Goal: Task Accomplishment & Management: Complete application form

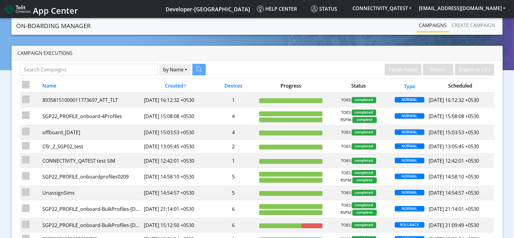
click at [29, 11] on img at bounding box center [18, 9] width 26 height 10
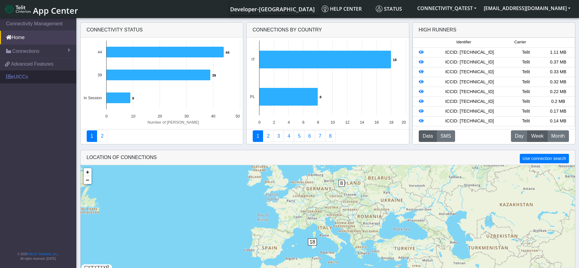
click at [20, 79] on link "eUICCs" at bounding box center [38, 76] width 76 height 13
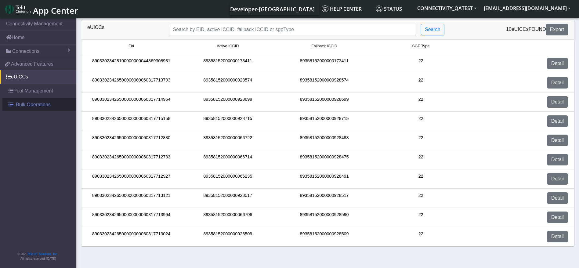
click at [34, 103] on span "Bulk Operations" at bounding box center [33, 104] width 35 height 7
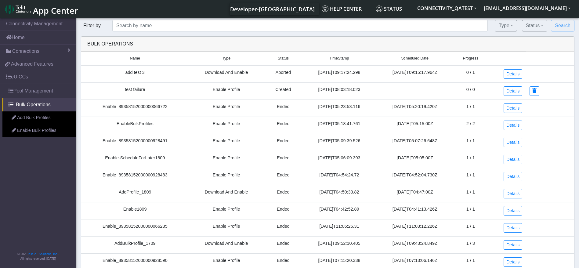
drag, startPoint x: 470, startPoint y: 137, endPoint x: 479, endPoint y: 137, distance: 9.5
click at [479, 137] on td "1 / 1" at bounding box center [470, 142] width 34 height 17
drag, startPoint x: 469, startPoint y: 72, endPoint x: 478, endPoint y: 72, distance: 9.2
click at [478, 72] on td "0 / 1" at bounding box center [470, 73] width 34 height 17
click at [501, 29] on button "Type" at bounding box center [506, 26] width 22 height 12
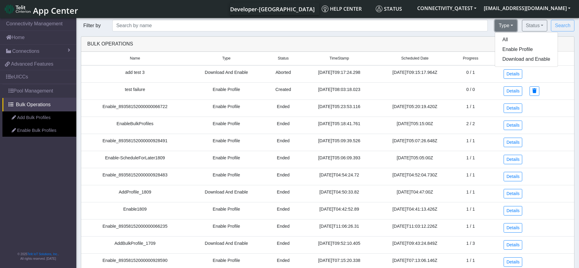
click at [501, 29] on button "Type" at bounding box center [506, 26] width 22 height 12
click at [507, 30] on button "Type" at bounding box center [506, 26] width 22 height 12
click at [539, 23] on button "Status" at bounding box center [534, 26] width 25 height 12
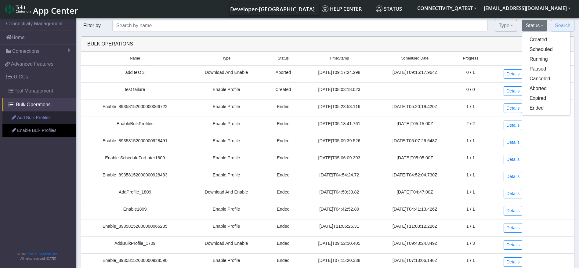
click at [39, 117] on link "Add Bulk Profiles" at bounding box center [39, 117] width 74 height 13
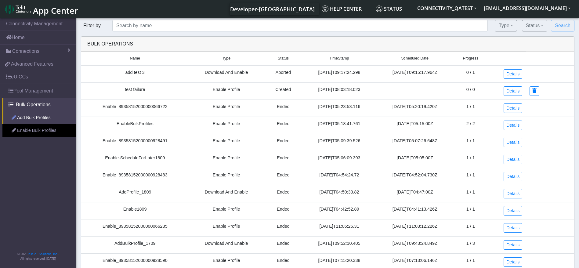
click at [39, 117] on link "Add Bulk Profiles" at bounding box center [39, 117] width 74 height 13
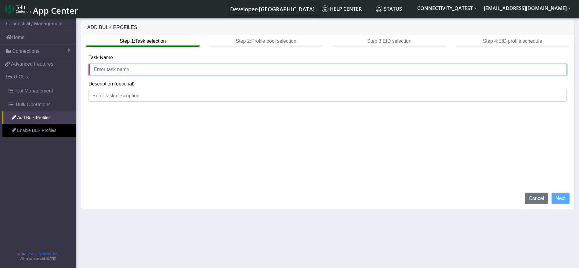
click at [145, 71] on input "text" at bounding box center [327, 70] width 478 height 12
type input "r"
type input "Demo"
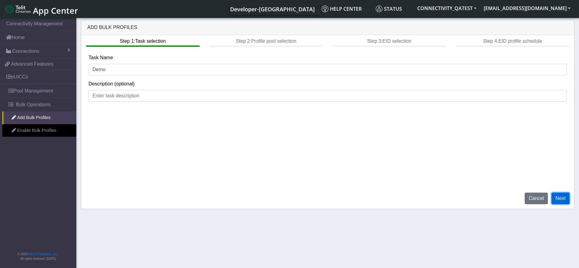
click at [565, 195] on button "Next" at bounding box center [560, 199] width 18 height 12
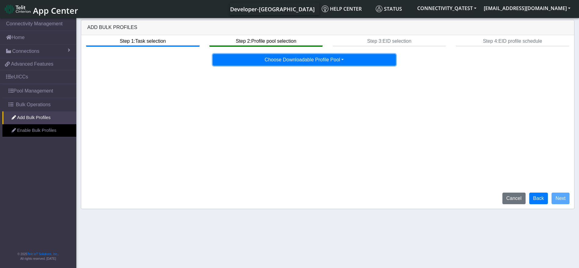
click at [326, 56] on button "Choose Downloadable Profile Pool" at bounding box center [304, 60] width 183 height 12
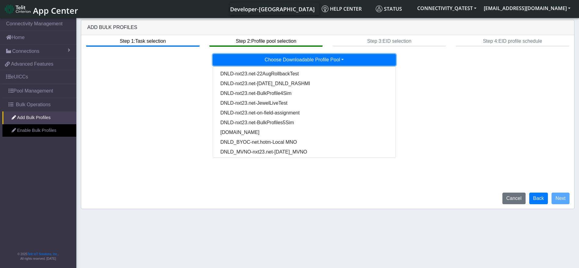
click at [326, 56] on button "Choose Downloadable Profile Pool" at bounding box center [304, 60] width 183 height 12
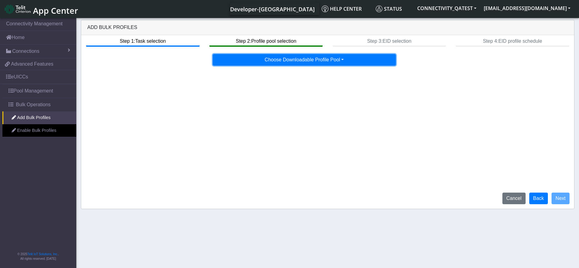
click at [244, 55] on button "Choose Downloadable Profile Pool" at bounding box center [304, 60] width 183 height 12
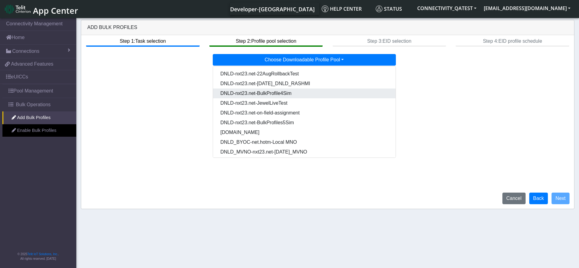
click at [276, 89] on Pool6057561e-b2e2-46a9-9600-507ad14697ec-dropdown "DNLD-nxt23.net-BulkProfile4Sim" at bounding box center [304, 93] width 182 height 10
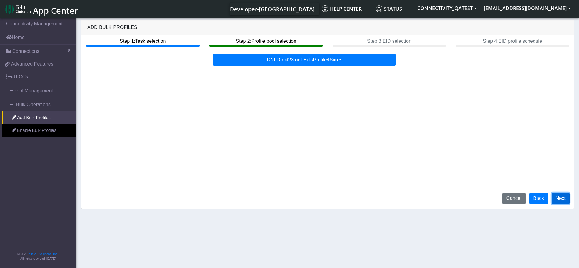
click at [562, 196] on button "Next" at bounding box center [560, 199] width 18 height 12
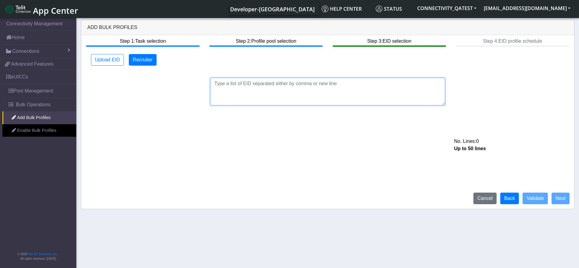
click at [302, 86] on textarea at bounding box center [327, 91] width 235 height 27
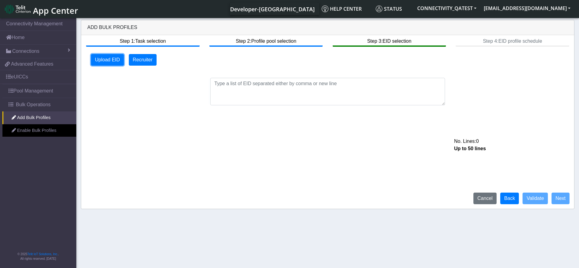
click at [93, 60] on button "Upload EID" at bounding box center [107, 60] width 33 height 12
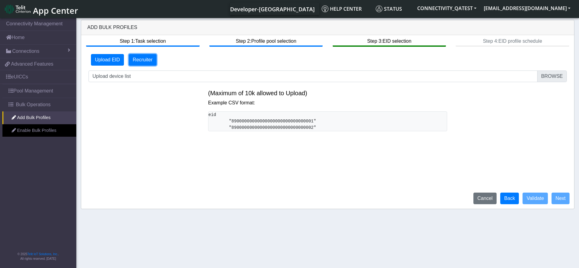
click at [134, 60] on button "Recruiter" at bounding box center [143, 60] width 28 height 12
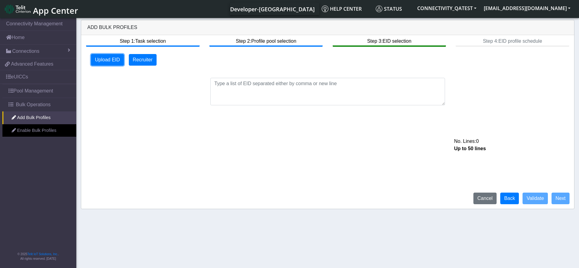
click at [110, 60] on button "Upload EID" at bounding box center [107, 60] width 33 height 12
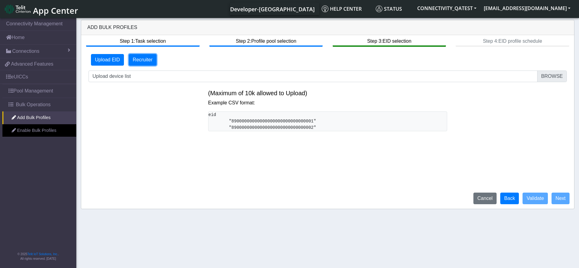
click at [141, 61] on button "Recruiter" at bounding box center [143, 60] width 28 height 12
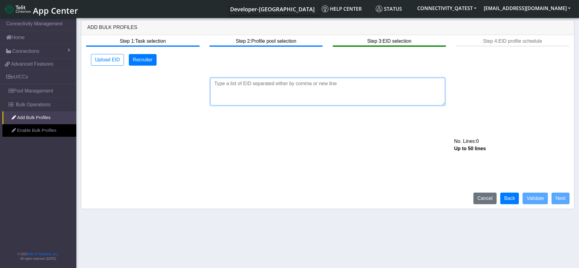
click at [255, 93] on textarea at bounding box center [327, 91] width 235 height 27
paste textarea "89033023426500000000060317712927,89033023426500000000060317712830"
type textarea "89033023426500000000060317712927,89033023426500000000060317712830"
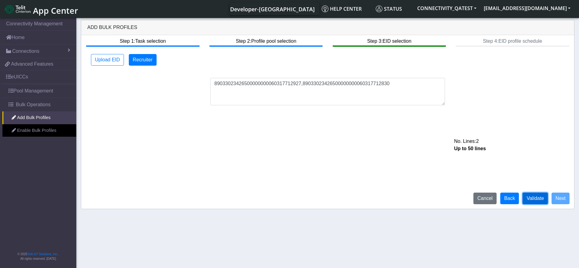
click at [531, 199] on button "Validate" at bounding box center [534, 199] width 25 height 12
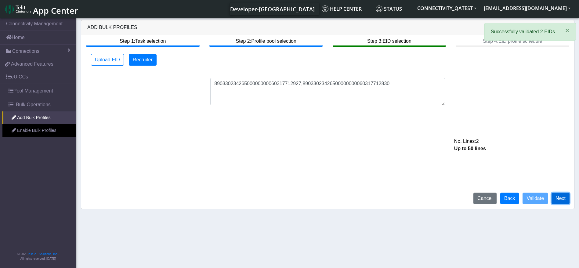
click at [564, 195] on button "Next" at bounding box center [560, 199] width 18 height 12
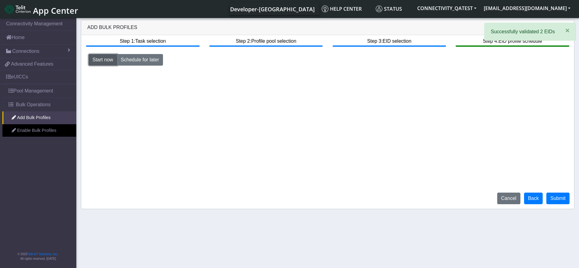
click at [99, 57] on button "Start now" at bounding box center [102, 60] width 29 height 12
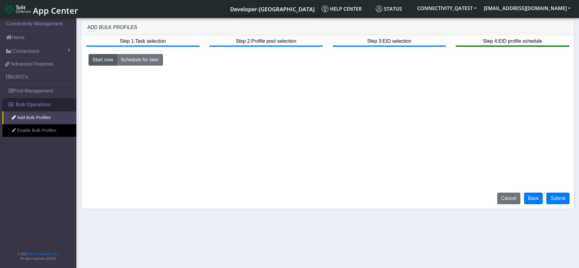
click at [31, 107] on span "Bulk Operations" at bounding box center [33, 104] width 35 height 7
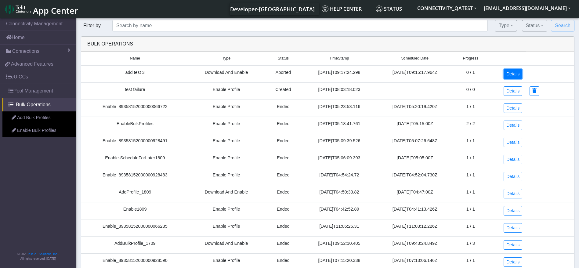
click at [517, 74] on link "Details" at bounding box center [512, 73] width 19 height 9
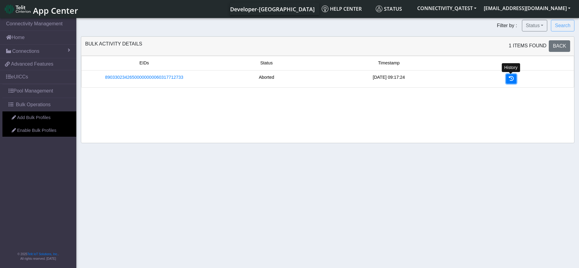
click at [514, 80] on link at bounding box center [511, 78] width 10 height 9
click at [511, 80] on icon at bounding box center [511, 78] width 5 height 5
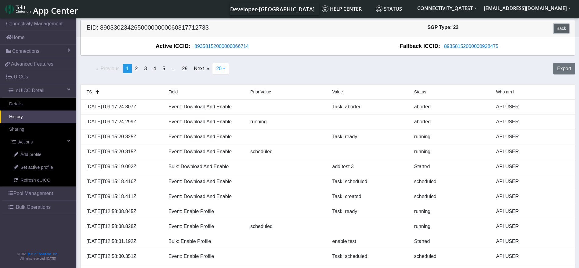
click at [558, 27] on link "Back" at bounding box center [561, 28] width 15 height 9
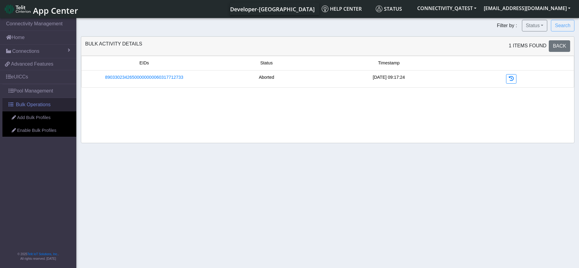
click at [45, 106] on span "Bulk Operations" at bounding box center [33, 104] width 35 height 7
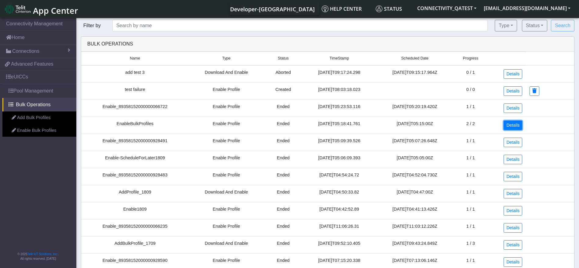
click at [516, 126] on link "Details" at bounding box center [512, 125] width 19 height 9
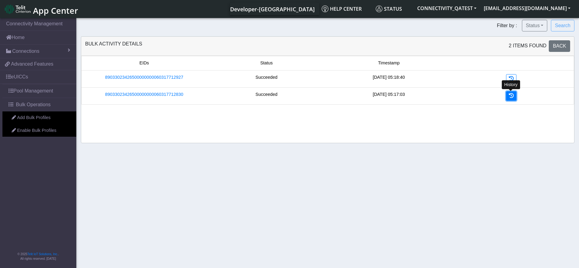
click at [511, 94] on icon at bounding box center [511, 95] width 5 height 5
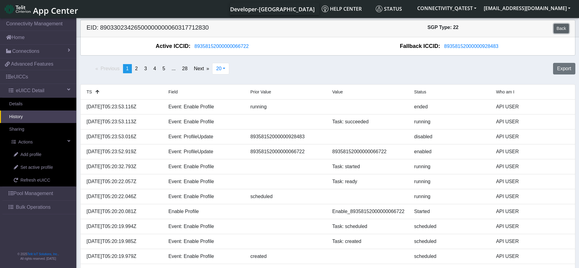
click at [562, 30] on link "Back" at bounding box center [561, 28] width 15 height 9
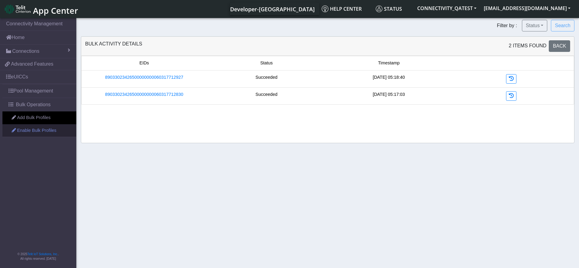
click at [42, 130] on link "Enable Bulk Profiles" at bounding box center [39, 130] width 74 height 13
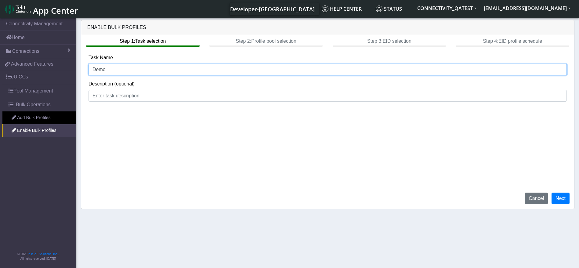
click at [163, 74] on input "Demo" at bounding box center [327, 70] width 478 height 12
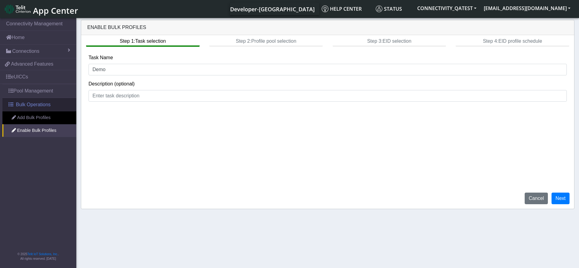
click at [34, 104] on span "Bulk Operations" at bounding box center [33, 104] width 35 height 7
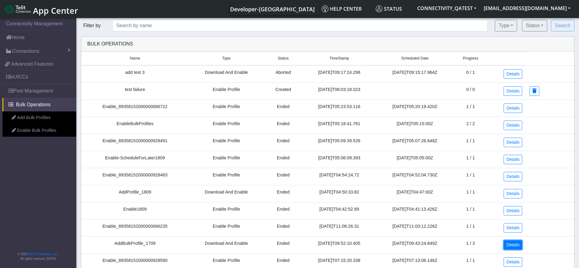
click at [516, 244] on link "Details" at bounding box center [512, 244] width 19 height 9
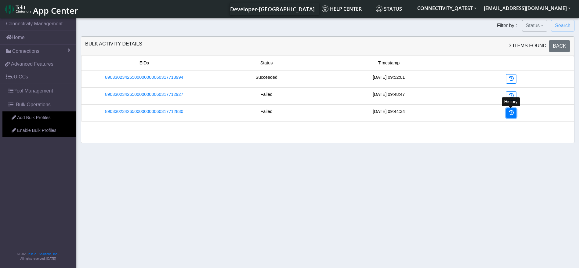
click at [512, 110] on icon at bounding box center [511, 112] width 5 height 5
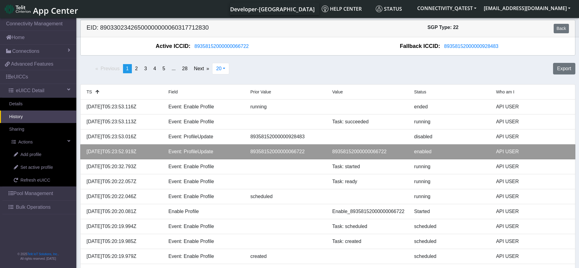
click at [357, 150] on div "89358152000000066722" at bounding box center [368, 151] width 82 height 7
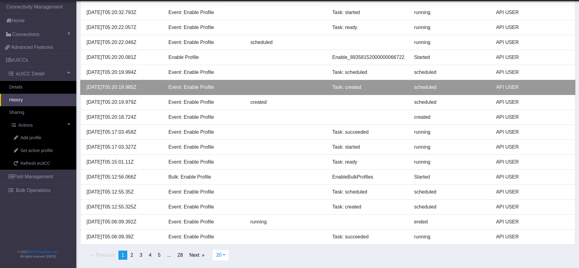
scroll to position [138, 0]
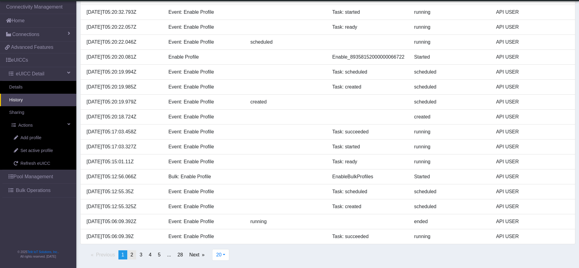
click at [135, 254] on link "page 2" at bounding box center [132, 254] width 9 height 9
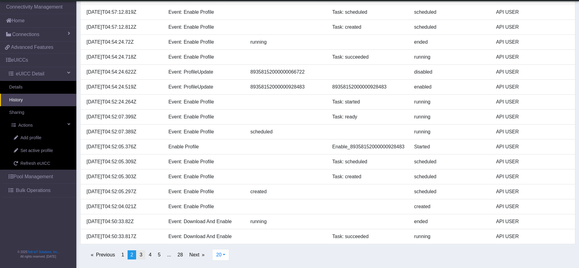
click at [139, 253] on span "3" at bounding box center [140, 254] width 3 height 5
click at [121, 252] on link "page 1" at bounding box center [122, 254] width 9 height 9
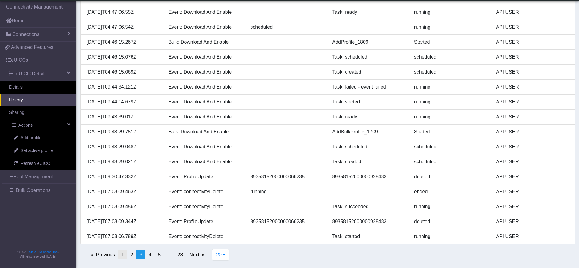
click at [121, 255] on span "1" at bounding box center [122, 254] width 3 height 5
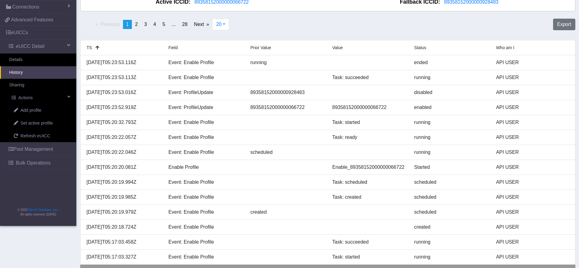
scroll to position [0, 0]
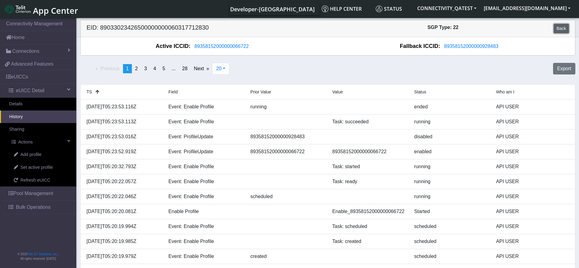
click at [562, 30] on link "Back" at bounding box center [561, 28] width 15 height 9
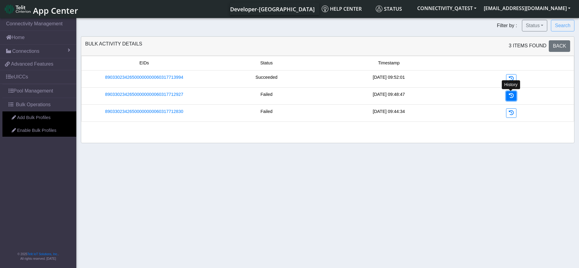
click at [511, 98] on icon at bounding box center [511, 95] width 5 height 5
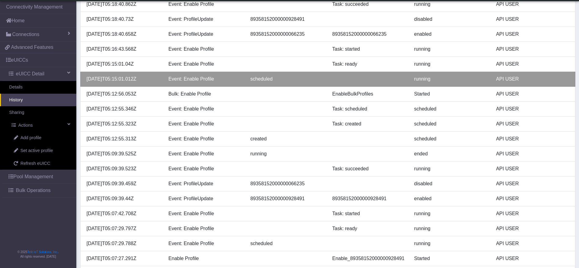
scroll to position [137, 0]
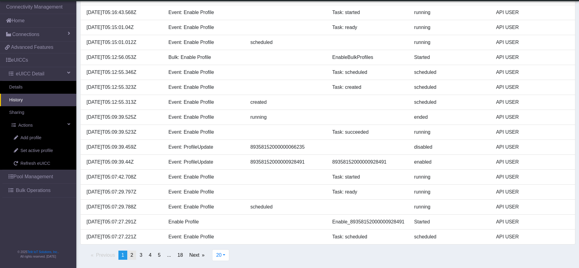
click at [130, 253] on link "page 2" at bounding box center [132, 255] width 9 height 9
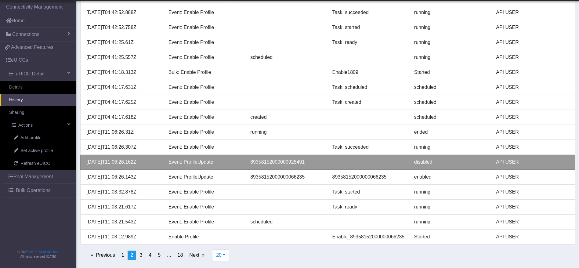
scroll to position [138, 0]
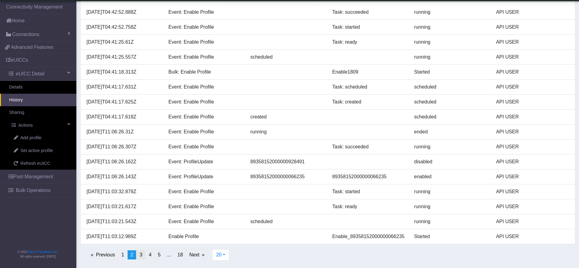
click at [141, 253] on span "3" at bounding box center [140, 254] width 3 height 5
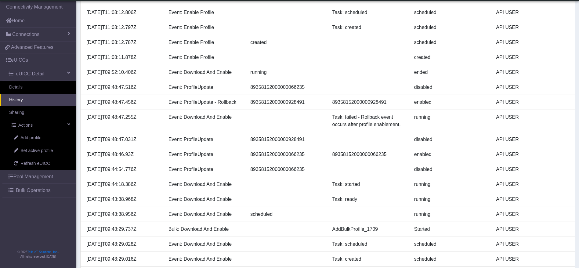
scroll to position [0, 0]
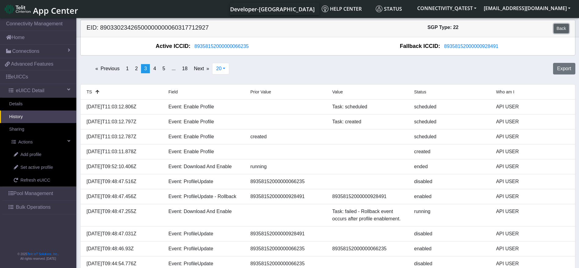
click at [563, 31] on link "Back" at bounding box center [561, 28] width 15 height 9
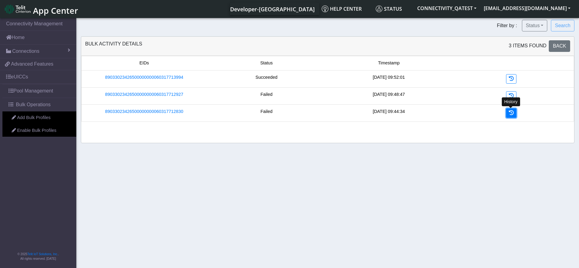
click at [514, 114] on link at bounding box center [511, 112] width 10 height 9
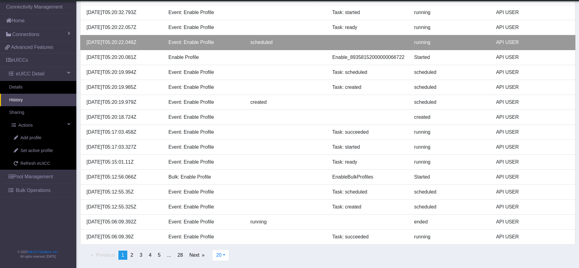
scroll to position [138, 0]
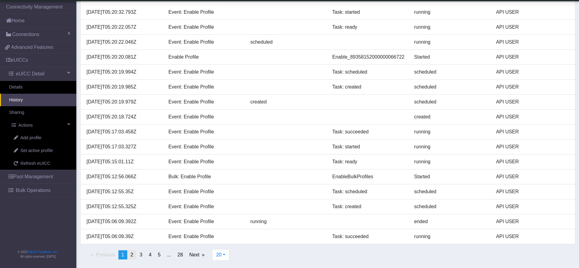
click at [132, 254] on span "2" at bounding box center [132, 254] width 3 height 5
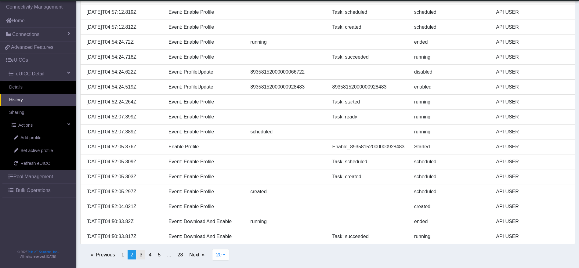
click at [139, 254] on span "3" at bounding box center [140, 254] width 3 height 5
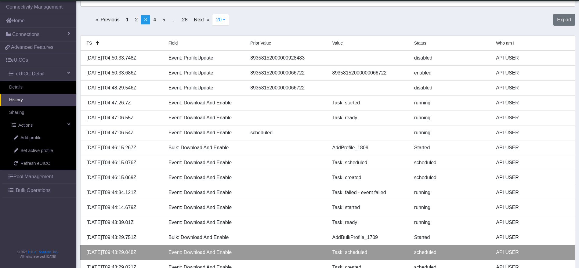
scroll to position [0, 0]
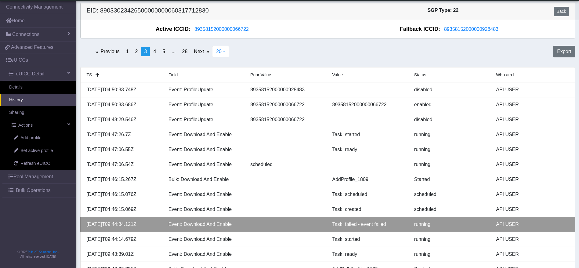
click at [361, 225] on div "Task: failed - event failed" at bounding box center [368, 224] width 82 height 7
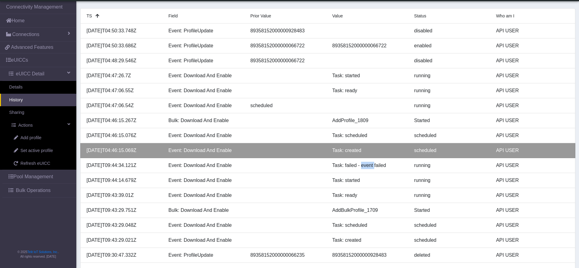
scroll to position [92, 0]
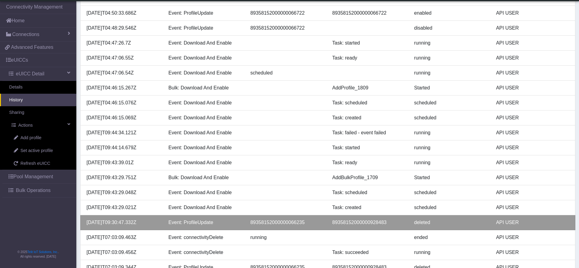
click at [377, 221] on div "89358152000000928483" at bounding box center [368, 222] width 82 height 7
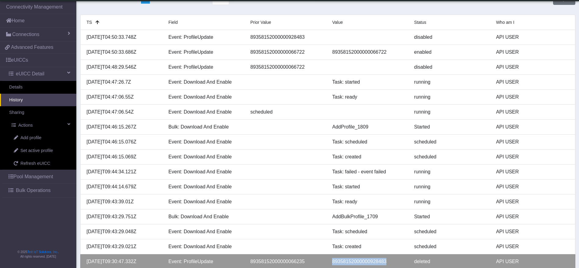
scroll to position [0, 0]
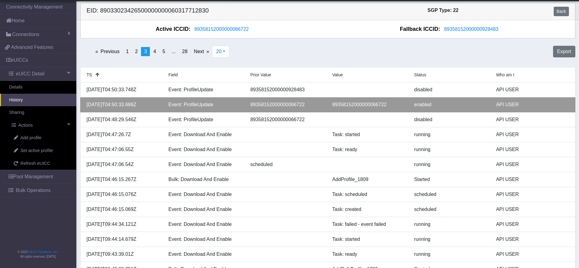
click at [367, 101] on div "89358152000000066722" at bounding box center [368, 104] width 82 height 7
copy div "89358152000000066722"
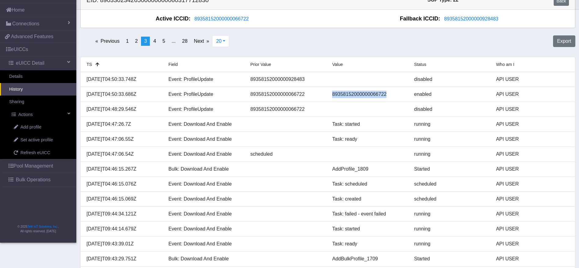
scroll to position [0, 0]
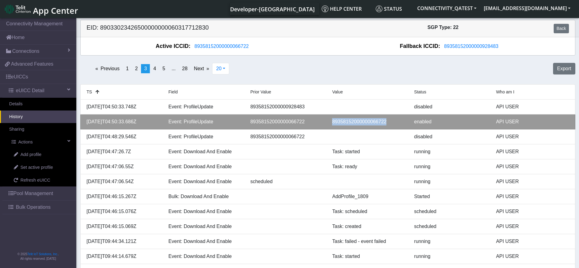
click at [352, 121] on div "89358152000000066722" at bounding box center [368, 121] width 82 height 7
click at [364, 120] on div "89358152000000066722" at bounding box center [368, 121] width 82 height 7
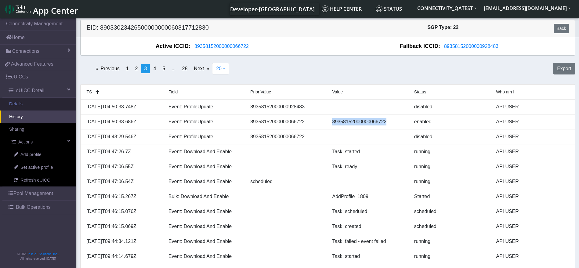
click at [19, 103] on link "Details" at bounding box center [38, 104] width 76 height 13
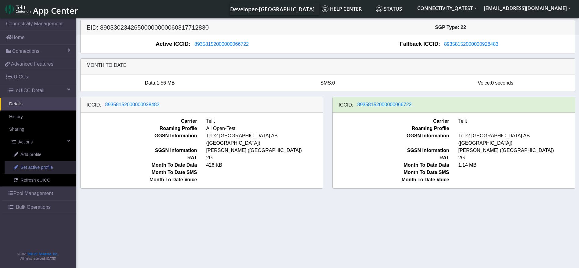
click at [39, 168] on span "Set active profile" at bounding box center [36, 167] width 32 height 7
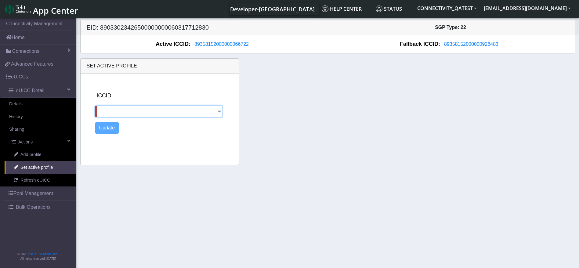
click at [190, 111] on select "89358152000000928483" at bounding box center [158, 112] width 127 height 12
select select "89358152000000928483"
click at [95, 106] on select "89358152000000928483" at bounding box center [158, 112] width 127 height 12
click at [113, 125] on button "Update" at bounding box center [107, 128] width 24 height 12
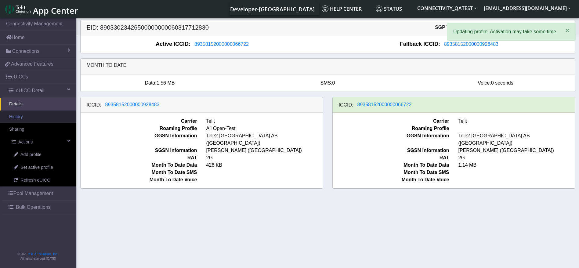
click at [26, 120] on link "History" at bounding box center [38, 116] width 76 height 13
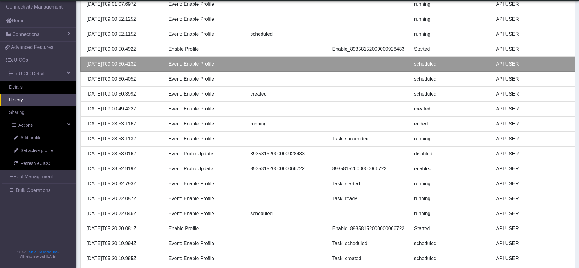
scroll to position [92, 0]
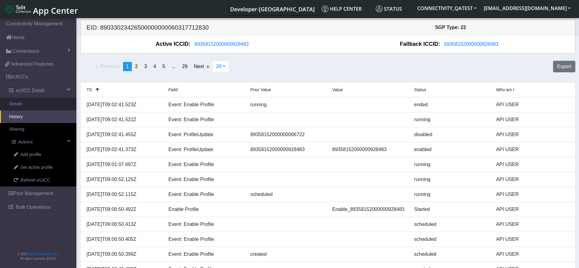
click at [40, 106] on link "Details" at bounding box center [38, 104] width 76 height 13
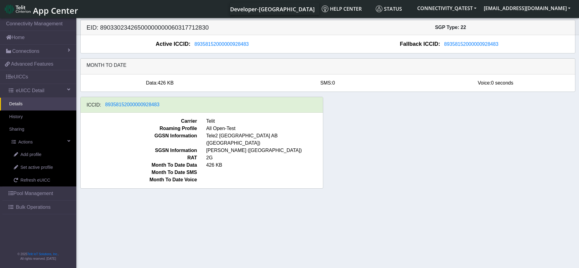
drag, startPoint x: 49, startPoint y: 2, endPoint x: 39, endPoint y: 10, distance: 12.8
click at [36, 49] on span "Connections" at bounding box center [25, 51] width 27 height 7
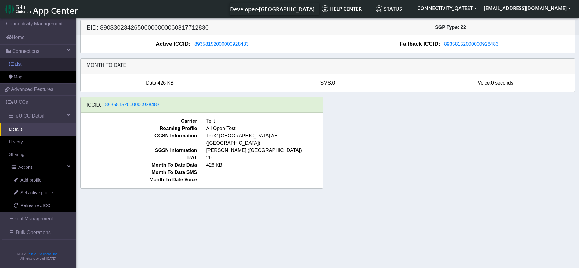
click at [32, 63] on link "List" at bounding box center [38, 64] width 76 height 13
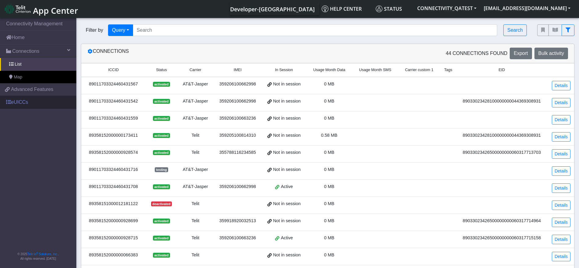
click at [32, 103] on link "eUICCs" at bounding box center [38, 102] width 76 height 13
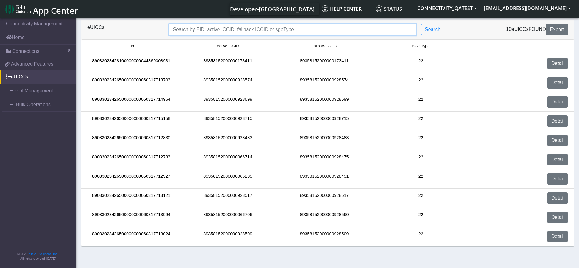
click at [202, 29] on input "Search..." at bounding box center [292, 30] width 247 height 12
paste input "89033023426500000000060317713994"
type input "89033023426500000000060317713994"
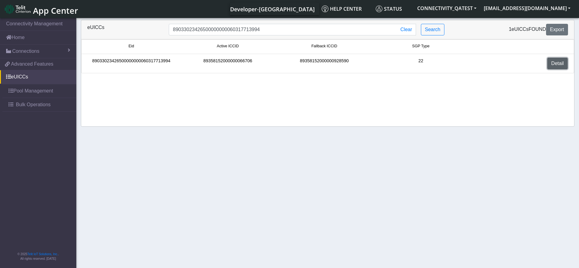
click at [558, 63] on link "Detail" at bounding box center [557, 64] width 20 height 12
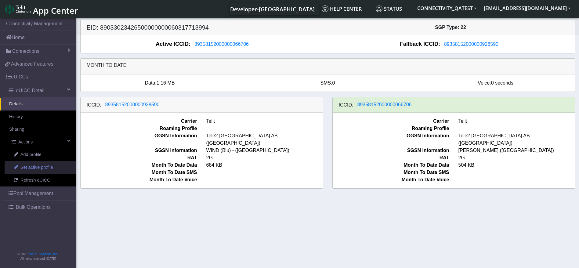
click at [37, 167] on span "Set active profile" at bounding box center [36, 167] width 32 height 7
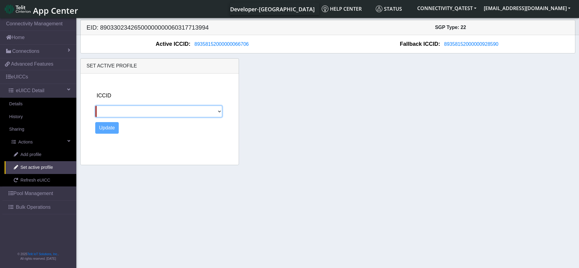
drag, startPoint x: 116, startPoint y: 109, endPoint x: 125, endPoint y: 115, distance: 11.0
click at [116, 109] on select "89358152000000928590" at bounding box center [158, 112] width 127 height 12
select select "89358152000000928590"
click at [95, 106] on select "89358152000000928590" at bounding box center [158, 112] width 127 height 12
click at [105, 127] on button "Update" at bounding box center [107, 128] width 24 height 12
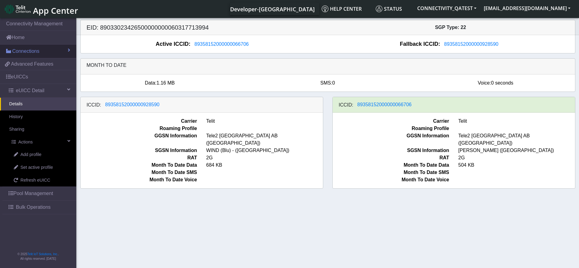
click at [50, 51] on link "Connections" at bounding box center [38, 51] width 76 height 13
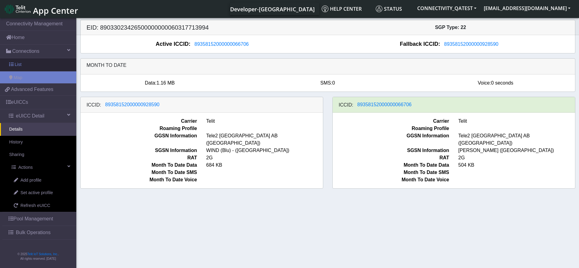
click at [43, 65] on link "List" at bounding box center [38, 64] width 76 height 13
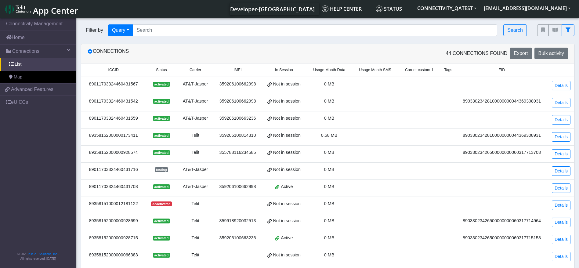
click at [196, 23] on div "Filter by Query Query In Session Not connected Country Operator Search" at bounding box center [304, 30] width 456 height 21
click at [191, 31] on input "Search..." at bounding box center [315, 30] width 365 height 12
paste input "89358152000000066243"
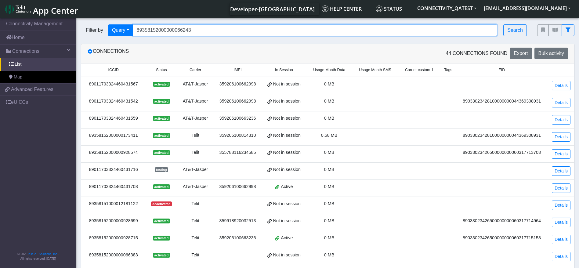
type input "89358152000000066243"
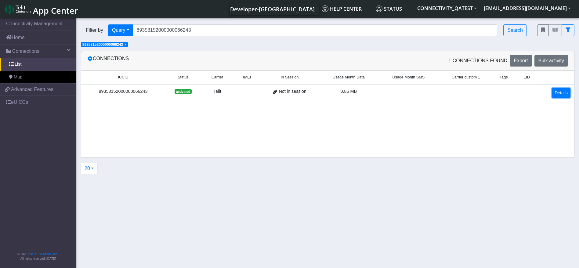
click at [567, 92] on link "Details" at bounding box center [561, 92] width 19 height 9
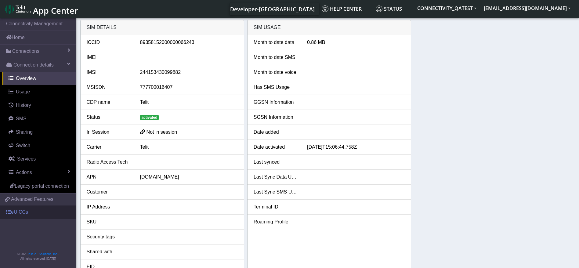
click at [20, 213] on link "eUICCs" at bounding box center [38, 211] width 76 height 13
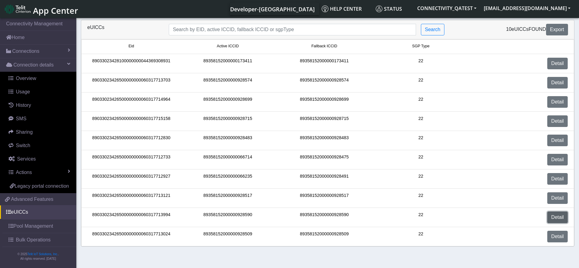
click at [558, 217] on link "Detail" at bounding box center [557, 217] width 20 height 12
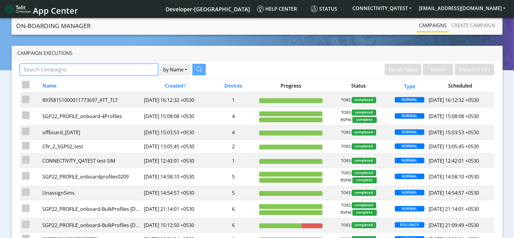
click at [38, 69] on input "Search Campaigns" at bounding box center [89, 70] width 139 height 12
paste input "89358152000000066722"
type input "89358152000000066722"
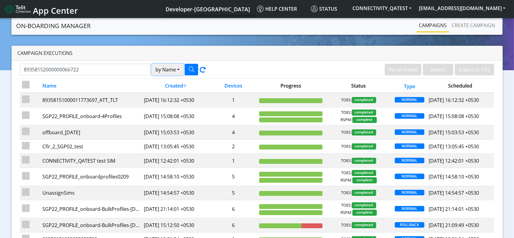
drag, startPoint x: 171, startPoint y: 68, endPoint x: 169, endPoint y: 79, distance: 10.7
click at [171, 69] on button "by Name" at bounding box center [168, 70] width 32 height 12
click at [168, 92] on button "Device" at bounding box center [176, 93] width 48 height 10
click at [186, 71] on button "button" at bounding box center [191, 70] width 13 height 12
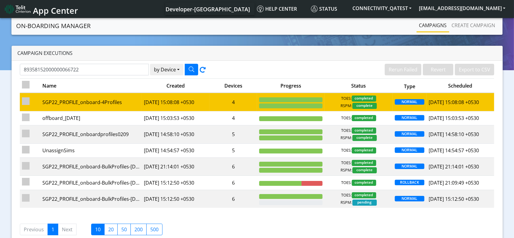
click at [218, 100] on td "4" at bounding box center [234, 102] width 48 height 18
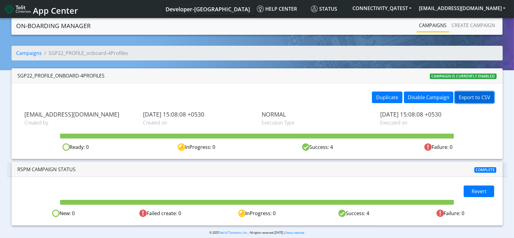
click at [482, 100] on button "Export to CSV" at bounding box center [474, 98] width 39 height 12
click at [30, 56] on link "Campaigns" at bounding box center [29, 53] width 26 height 7
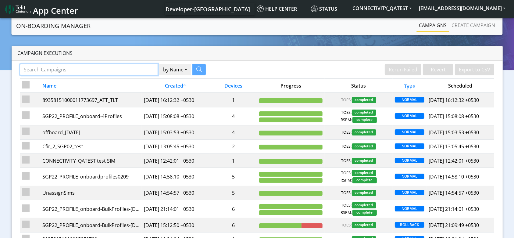
click at [113, 73] on input "Search Campaigns" at bounding box center [89, 70] width 139 height 12
paste input "89358152000000066722"
type input "89358152000000066722"
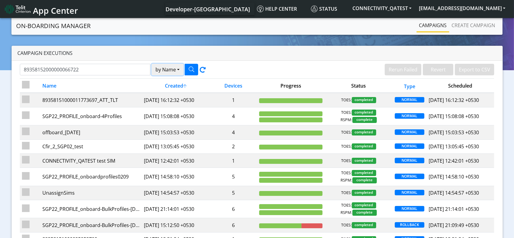
click at [165, 70] on button "by Name" at bounding box center [168, 70] width 32 height 12
click at [168, 90] on button "Device" at bounding box center [176, 93] width 48 height 10
click at [188, 65] on button "button" at bounding box center [191, 70] width 13 height 12
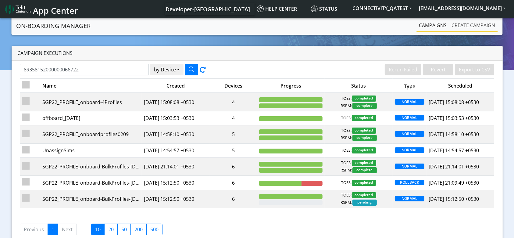
click at [481, 25] on link "Create campaign" at bounding box center [474, 25] width 49 height 12
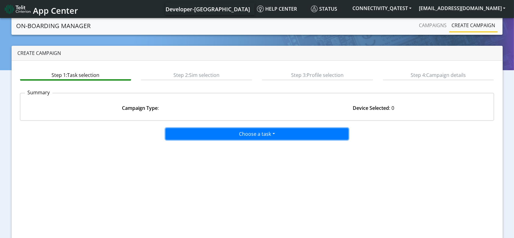
click at [254, 131] on button "Choose a task" at bounding box center [257, 134] width 183 height 12
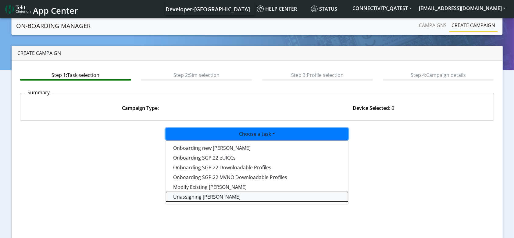
click at [214, 197] on taskunassign-dropdown "Unassigning SIMs" at bounding box center [257, 197] width 182 height 10
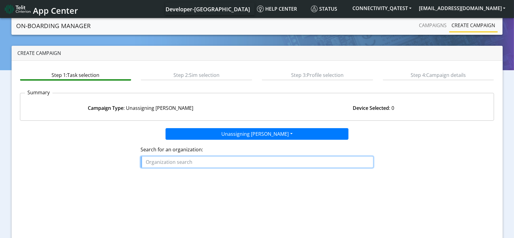
click at [178, 162] on input "text" at bounding box center [257, 162] width 233 height 12
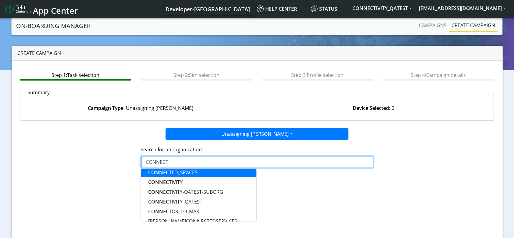
scroll to position [41, 0]
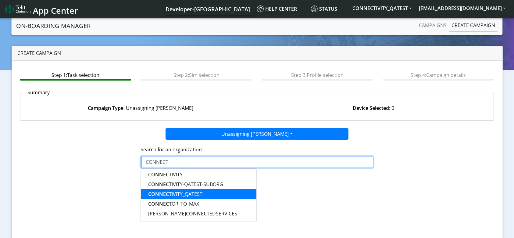
click at [193, 196] on ngb-highlight "CONNECT IVITY_QATEST" at bounding box center [175, 194] width 54 height 7
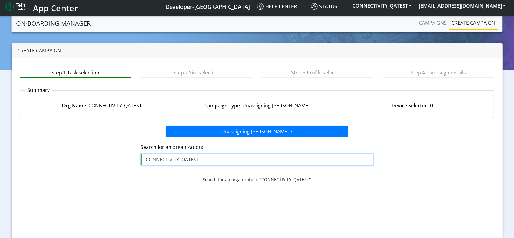
scroll to position [29, 0]
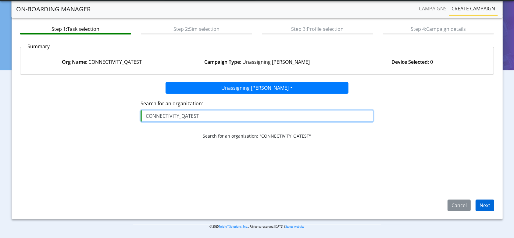
type input "CONNECTIVITY_QATEST"
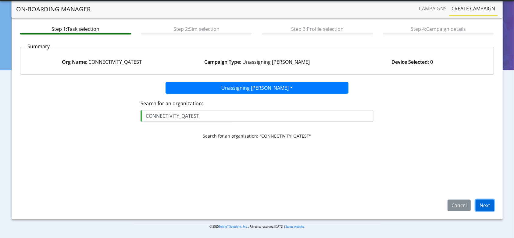
click at [477, 207] on button "Next" at bounding box center [485, 206] width 19 height 12
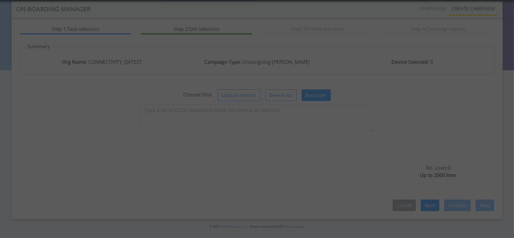
click at [260, 111] on div at bounding box center [257, 118] width 29 height 29
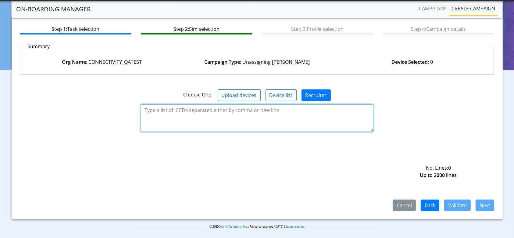
click at [260, 111] on textarea at bounding box center [257, 117] width 233 height 27
paste textarea "89358152000000066722"
paste textarea "89358152000000066235"
paste textarea "89358152000000066706"
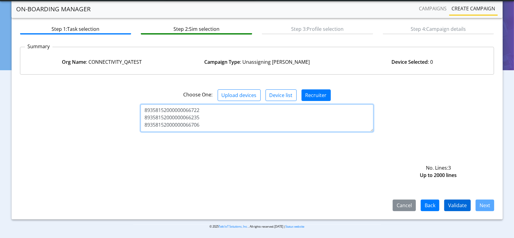
type textarea "89358152000000066722 89358152000000066235 89358152000000066706"
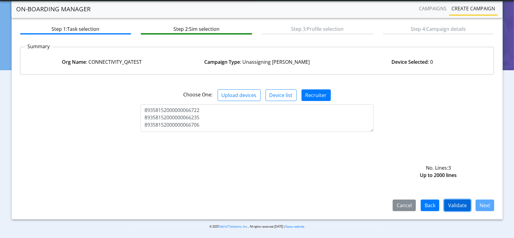
click at [455, 204] on button "Validate" at bounding box center [458, 206] width 27 height 12
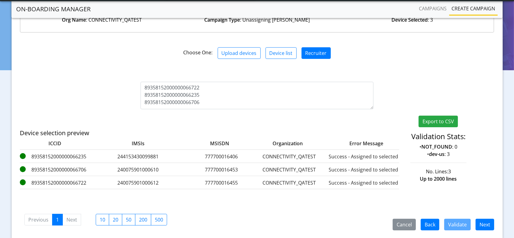
scroll to position [96, 0]
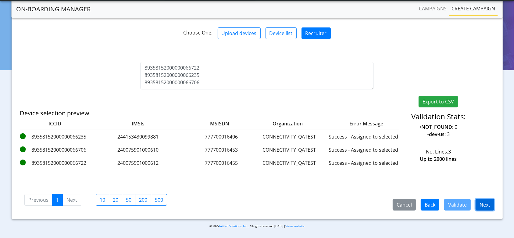
click at [490, 204] on button "Next" at bounding box center [485, 205] width 19 height 12
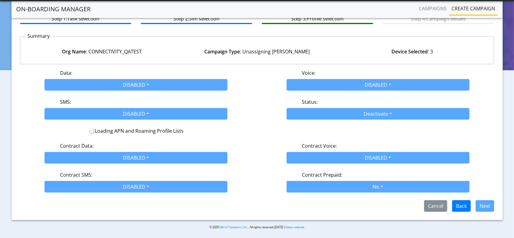
scroll to position [54, 0]
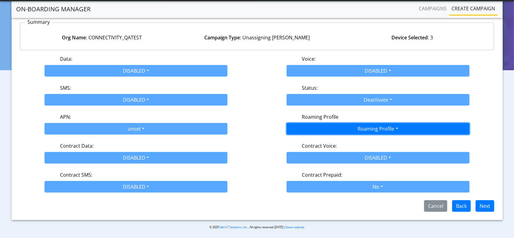
click at [328, 130] on button "Roaming Profile" at bounding box center [378, 129] width 183 height 12
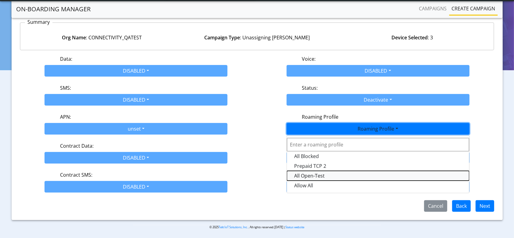
click at [316, 178] on Profile-dropdown "All Open-Test" at bounding box center [378, 176] width 182 height 10
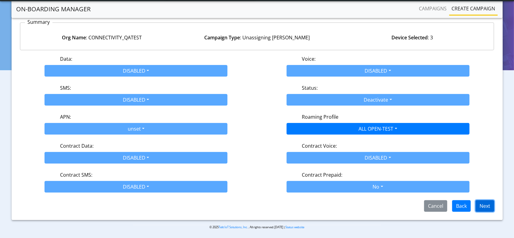
click at [491, 206] on button "Next" at bounding box center [485, 206] width 19 height 12
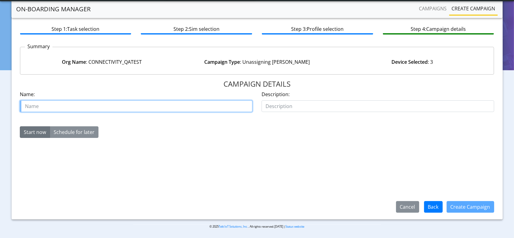
click at [108, 105] on input "text" at bounding box center [136, 106] width 233 height 12
type input "offboard3Sims"
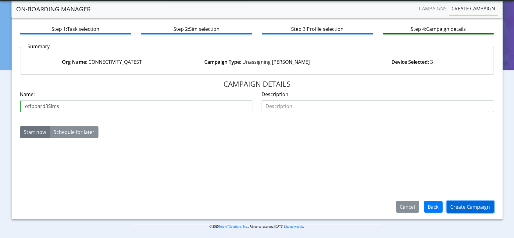
click at [458, 208] on button "Create Campaign" at bounding box center [471, 207] width 48 height 12
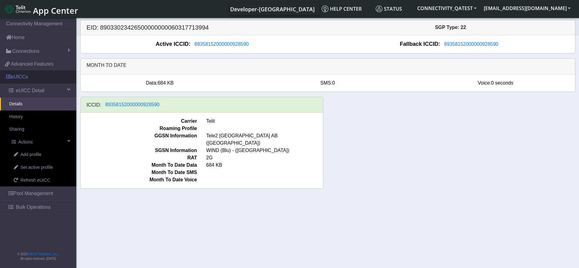
click at [39, 79] on link "eUICCs" at bounding box center [38, 76] width 76 height 13
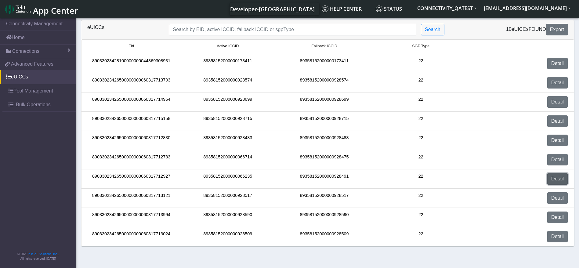
click at [564, 178] on link "Detail" at bounding box center [557, 179] width 20 height 12
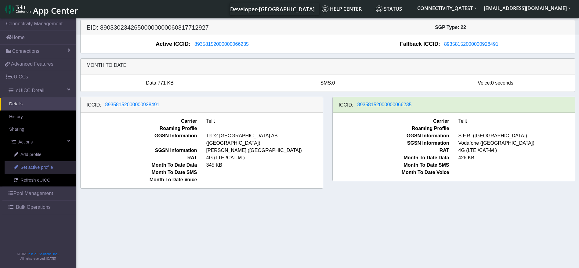
click at [38, 170] on span "Set active profile" at bounding box center [36, 167] width 32 height 7
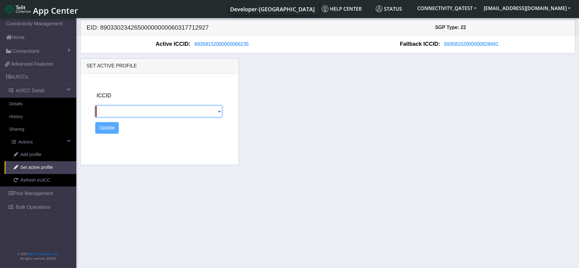
click at [172, 111] on select "89358152000000928491" at bounding box center [158, 112] width 127 height 12
select select "89358152000000928491"
click at [95, 106] on select "89358152000000928491" at bounding box center [158, 112] width 127 height 12
click at [108, 128] on button "Update" at bounding box center [107, 128] width 24 height 12
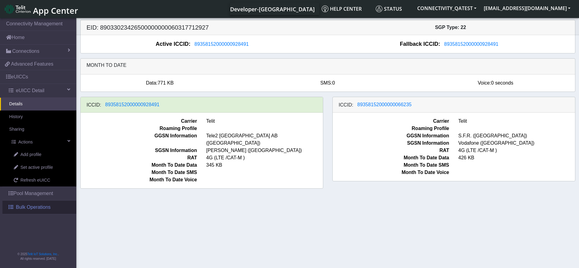
click at [41, 207] on span "Bulk Operations" at bounding box center [33, 207] width 35 height 7
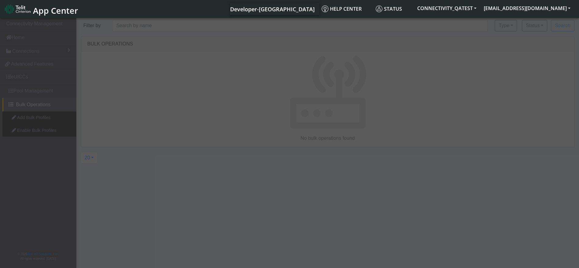
click at [31, 75] on div at bounding box center [289, 143] width 579 height 253
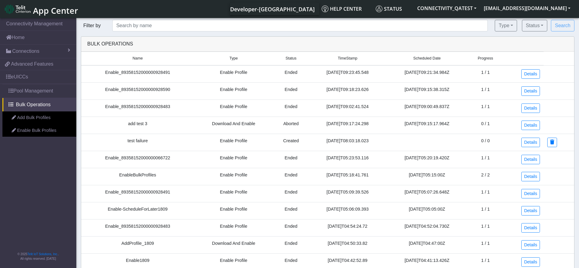
click at [31, 75] on link "eUICCs" at bounding box center [38, 76] width 76 height 13
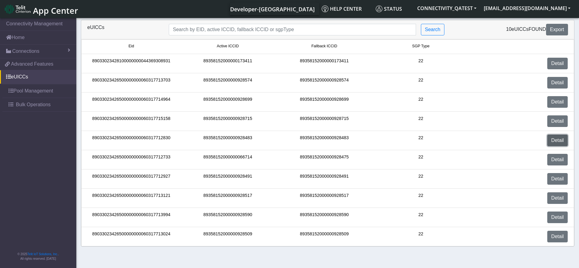
click at [548, 143] on link "Detail" at bounding box center [557, 141] width 20 height 12
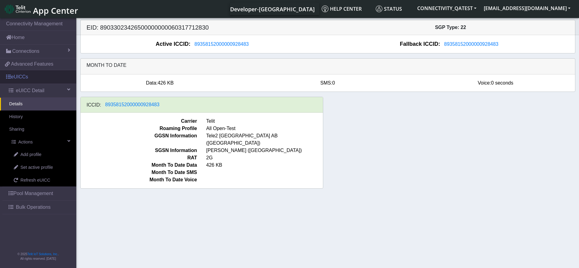
click at [33, 74] on link "eUICCs" at bounding box center [38, 76] width 76 height 13
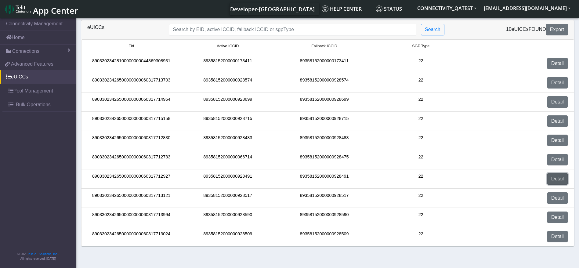
click at [554, 176] on link "Detail" at bounding box center [557, 179] width 20 height 12
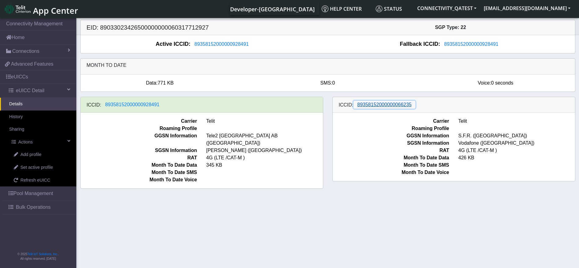
click at [398, 105] on span "89358152000000066235" at bounding box center [384, 104] width 54 height 5
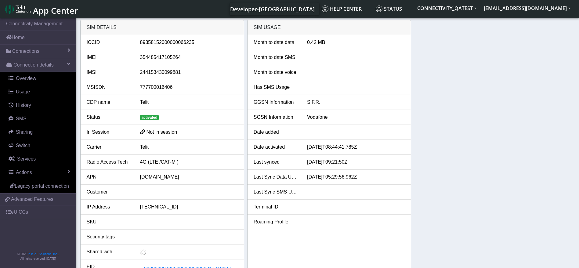
click at [174, 40] on div "89358152000000066235" at bounding box center [188, 42] width 107 height 7
copy div "89358152000000066235"
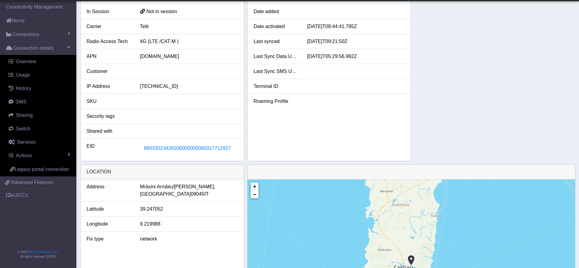
scroll to position [137, 0]
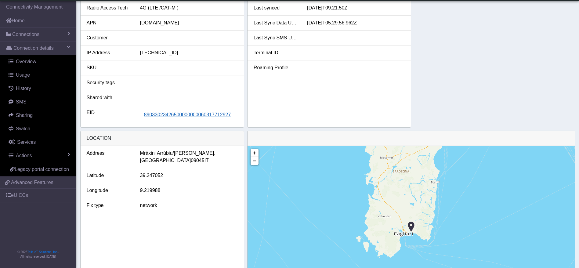
click at [203, 116] on span "89033023426500000000060317712927" at bounding box center [187, 114] width 87 height 5
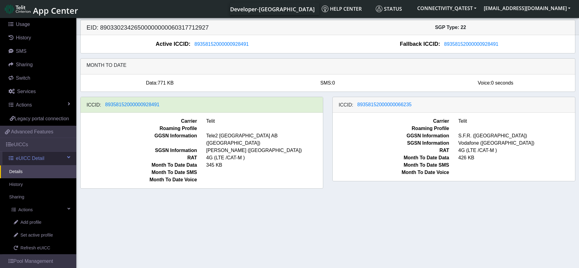
scroll to position [110, 0]
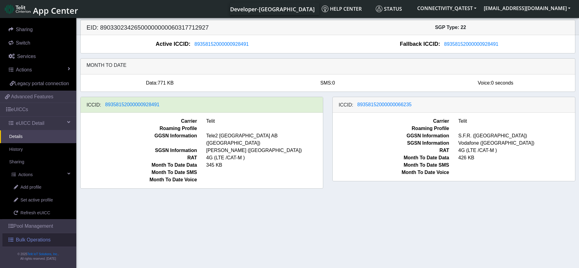
click at [38, 240] on span "Bulk Operations" at bounding box center [33, 239] width 35 height 7
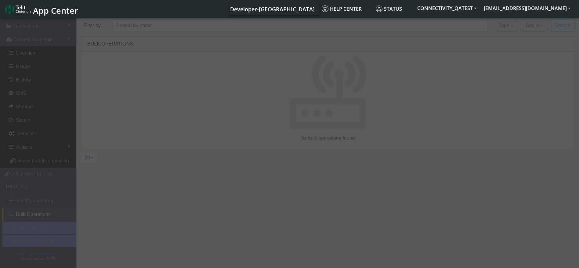
scroll to position [33, 0]
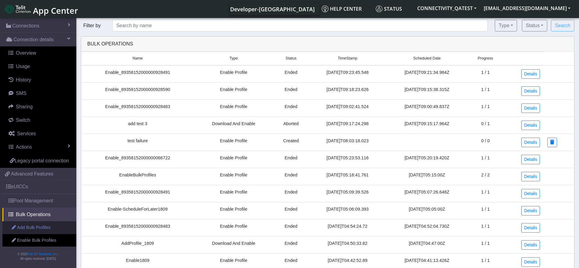
click at [34, 224] on link "Add Bulk Profiles" at bounding box center [39, 227] width 74 height 13
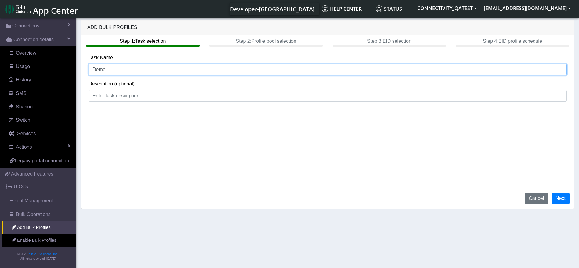
click at [147, 69] on input "Demo" at bounding box center [327, 70] width 478 height 12
drag, startPoint x: 162, startPoint y: 65, endPoint x: 57, endPoint y: 65, distance: 104.4
click at [57, 65] on section "Connectivity Management Home Connections List Map Connection details Overview U…" at bounding box center [289, 143] width 579 height 253
type input "Testfor722"
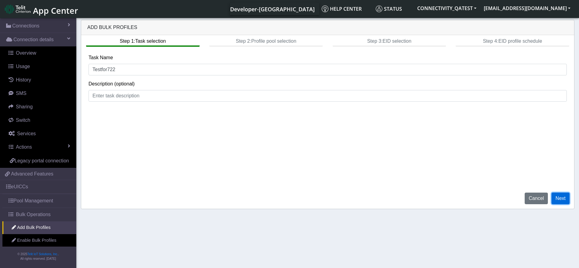
click at [555, 197] on button "Next" at bounding box center [560, 199] width 18 height 12
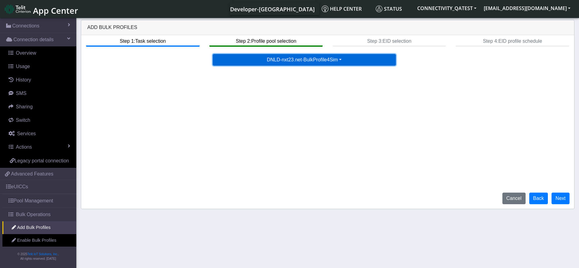
click at [310, 58] on button "DNLD-nxt23.net-BulkProfile4Sim" at bounding box center [304, 60] width 183 height 12
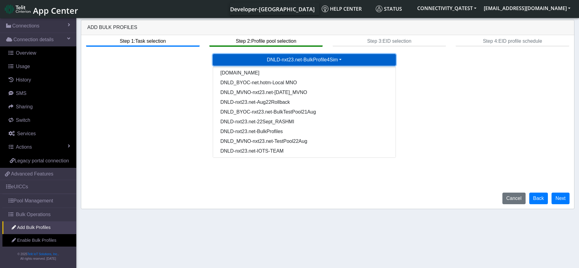
scroll to position [70, 0]
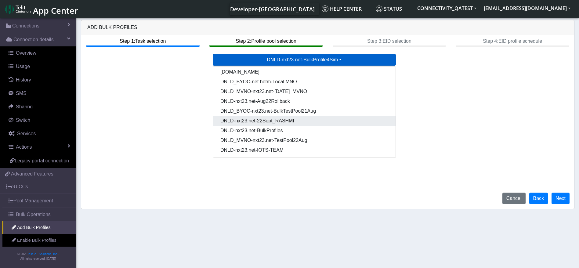
click at [274, 121] on Poold71c9e9d-389d-4a86-ad97-e7694dd38edf-dropdown "DNLD-nxt23.net-22Sept_RASHMI" at bounding box center [304, 121] width 182 height 10
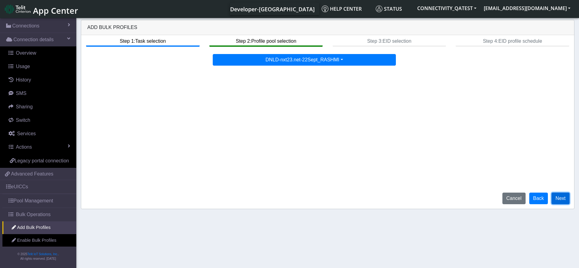
click at [560, 198] on button "Next" at bounding box center [560, 199] width 18 height 12
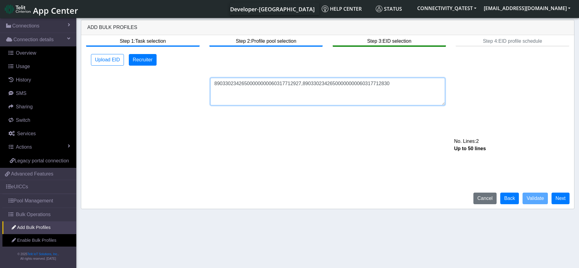
drag, startPoint x: 299, startPoint y: 81, endPoint x: 132, endPoint y: 78, distance: 166.9
click at [132, 78] on div "89033023426500000000060317712927,89033023426500000000060317712830 No. Lines: 2 …" at bounding box center [327, 91] width 487 height 27
type textarea "89033023426500000000060317712830"
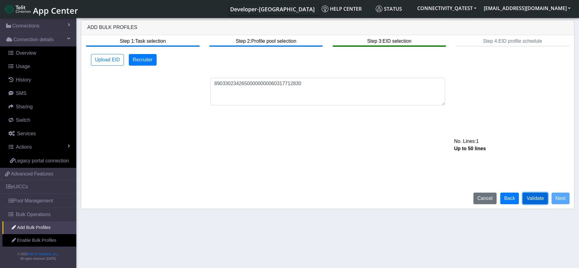
click at [538, 200] on button "Validate" at bounding box center [534, 199] width 25 height 12
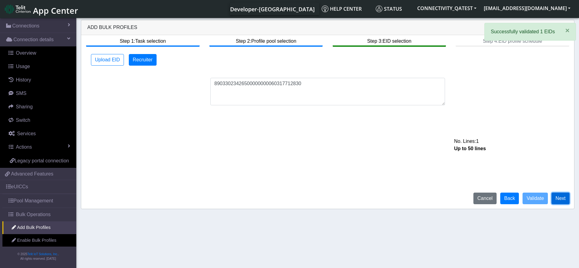
click at [558, 200] on button "Next" at bounding box center [560, 199] width 18 height 12
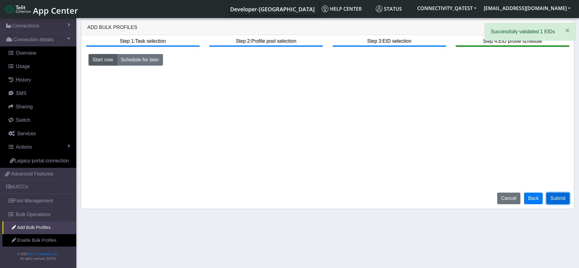
click at [550, 198] on button "Submit" at bounding box center [557, 199] width 23 height 12
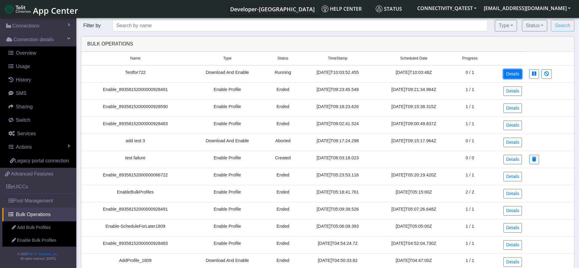
click at [511, 71] on link "Details" at bounding box center [512, 73] width 19 height 9
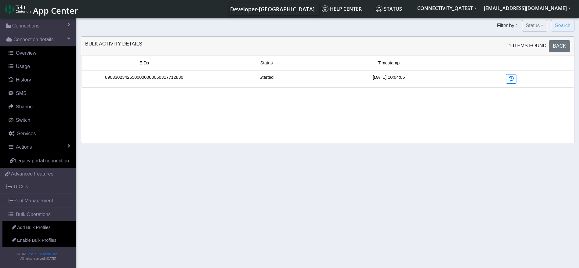
click at [170, 80] on link "89033023426500000000060317712830" at bounding box center [144, 77] width 78 height 7
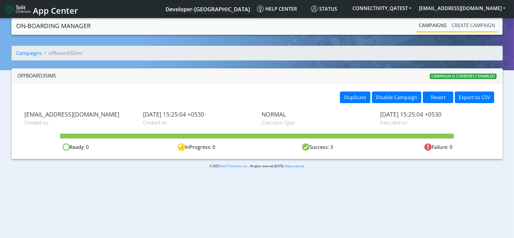
click at [466, 23] on link "Create campaign" at bounding box center [474, 25] width 49 height 12
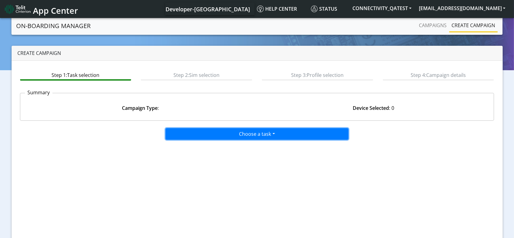
click at [267, 138] on button "Choose a task" at bounding box center [257, 134] width 183 height 12
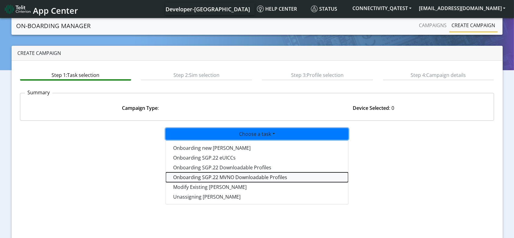
click at [232, 175] on tasksgp22mvnoprofile-dropdown "Onboarding SGP.22 MVNO Downloadable Profiles" at bounding box center [257, 177] width 182 height 10
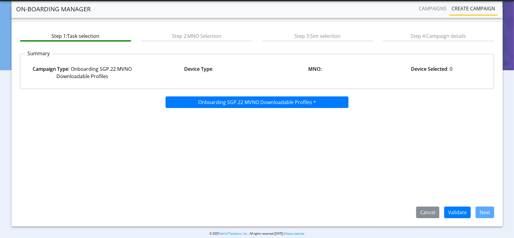
scroll to position [29, 0]
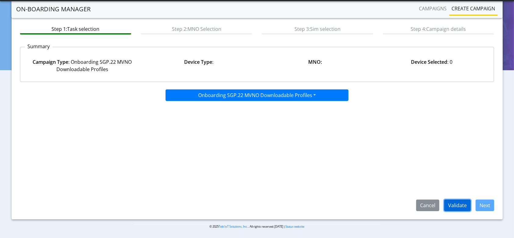
click at [459, 209] on button "Validate" at bounding box center [458, 206] width 27 height 12
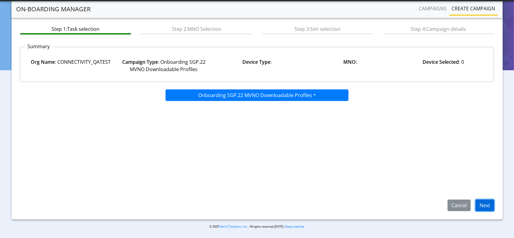
click at [488, 207] on button "Next" at bounding box center [485, 206] width 19 height 12
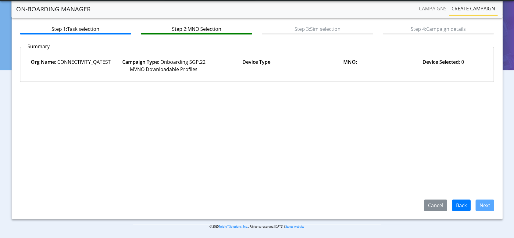
select select
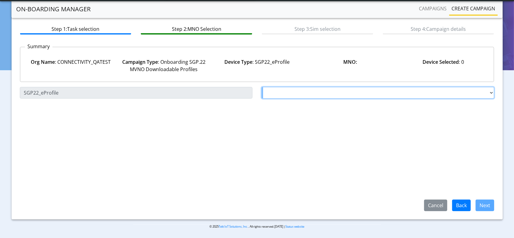
drag, startPoint x: 265, startPoint y: 101, endPoint x: 273, endPoint y: 104, distance: 9.0
click at [265, 99] on select "Choose a MNO TELIT AT&T Wireless FutureProfile NLT-Brazil AT&T JASPER SGP22 Tel…" at bounding box center [378, 93] width 233 height 12
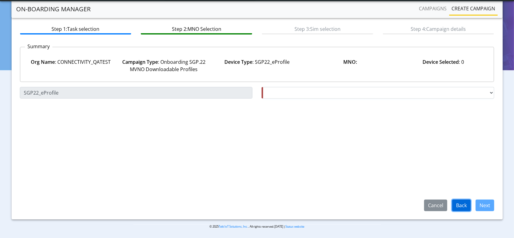
click at [460, 202] on button "Back" at bounding box center [462, 206] width 19 height 12
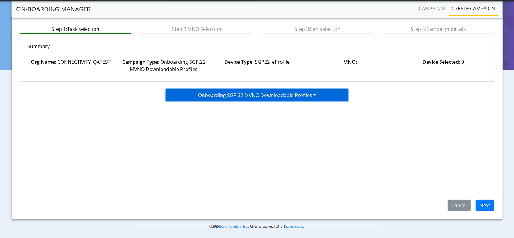
click at [297, 99] on button "Onboarding SGP.22 MVNO Downloadable Profiles" at bounding box center [257, 95] width 183 height 12
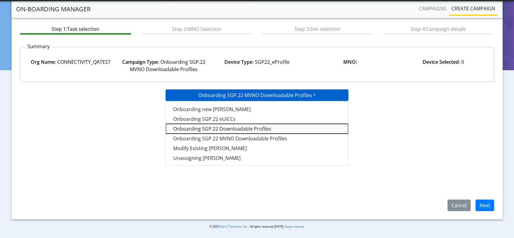
click at [259, 134] on tasksgp22profile-dropdown "Onboarding SGP.22 Downloadable Profiles" at bounding box center [257, 129] width 182 height 10
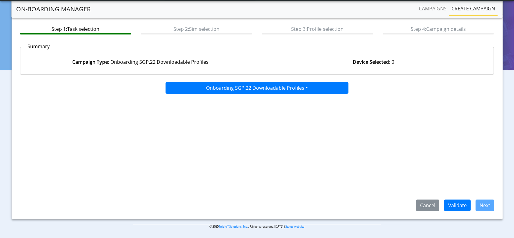
click at [473, 204] on span "Next" at bounding box center [482, 204] width 23 height 7
click at [458, 206] on button "Validate" at bounding box center [458, 206] width 27 height 12
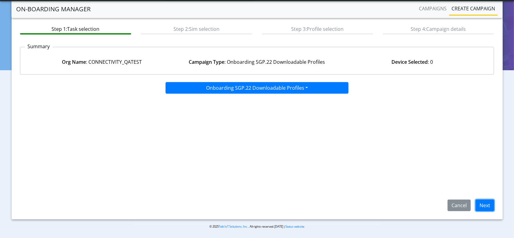
click at [478, 205] on button "Next" at bounding box center [485, 206] width 19 height 12
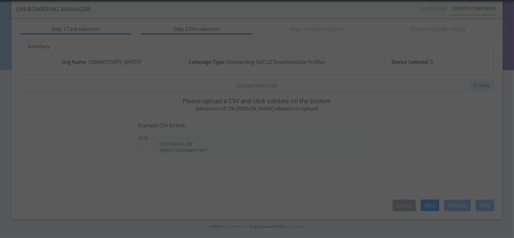
click at [250, 86] on div at bounding box center [257, 119] width 514 height 238
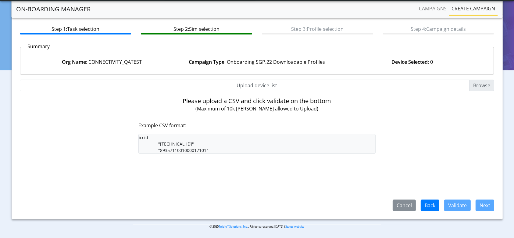
click at [252, 88] on input "Upload device list" at bounding box center [257, 86] width 475 height 12
click at [190, 80] on input "Upload device list" at bounding box center [257, 86] width 475 height 12
type input "C:\fakepath\Dev_LiveSim_89358152000000066722.csv"
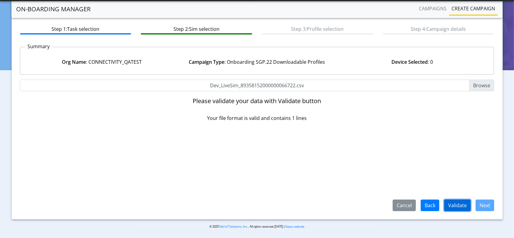
click at [466, 206] on button "Validate" at bounding box center [458, 206] width 27 height 12
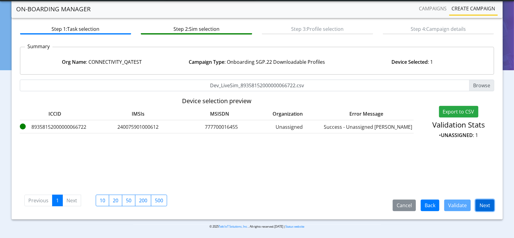
click at [479, 204] on button "Next" at bounding box center [485, 206] width 19 height 12
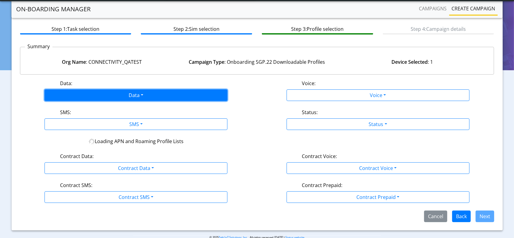
click at [172, 92] on button "Data" at bounding box center [136, 95] width 183 height 12
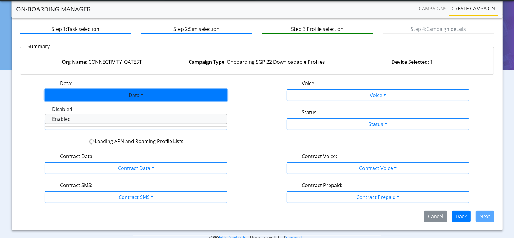
click at [70, 119] on button "Enabled" at bounding box center [136, 119] width 182 height 10
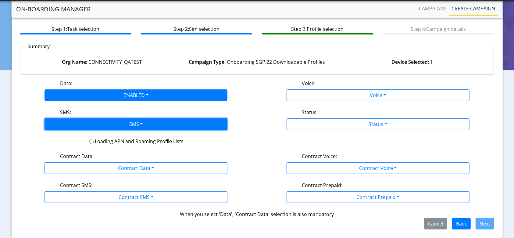
click at [109, 125] on button "SMS" at bounding box center [136, 124] width 183 height 12
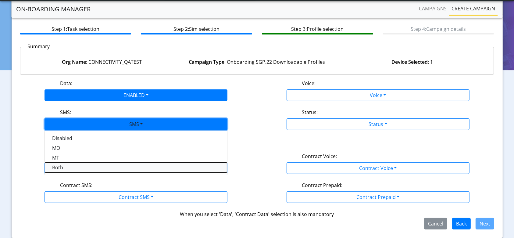
click at [61, 163] on button "Both" at bounding box center [136, 168] width 182 height 10
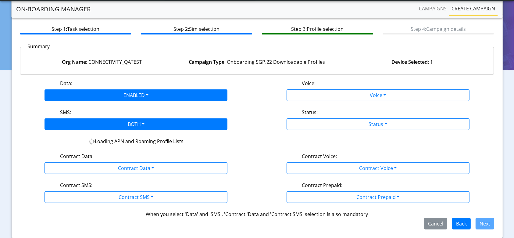
click at [108, 161] on div "Contract Data:" at bounding box center [136, 158] width 161 height 10
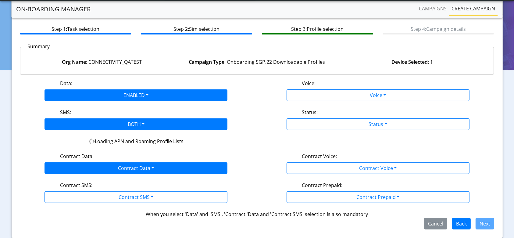
click at [112, 162] on div "Contract Data:" at bounding box center [136, 158] width 161 height 10
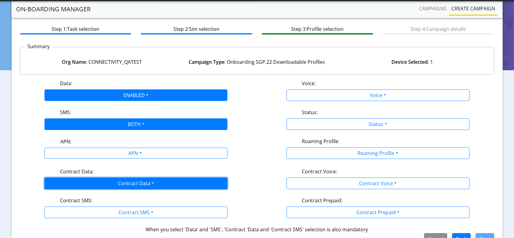
click at [86, 181] on button "Contract Data" at bounding box center [136, 184] width 183 height 12
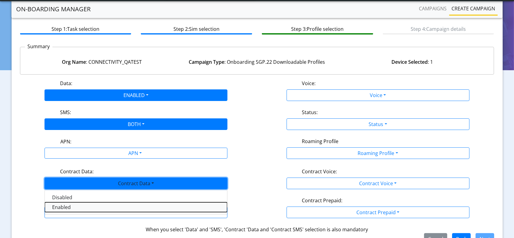
click at [63, 204] on Dataenabled-dropdown "Enabled" at bounding box center [136, 207] width 182 height 10
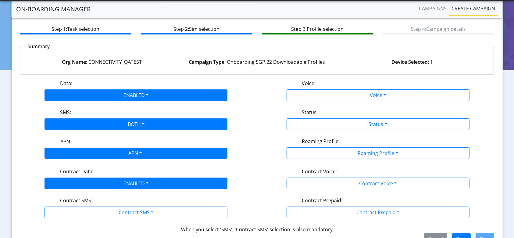
click at [134, 152] on div "APN" at bounding box center [134, 154] width 193 height 12
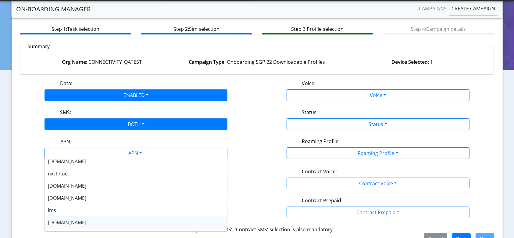
scroll to position [49, 0]
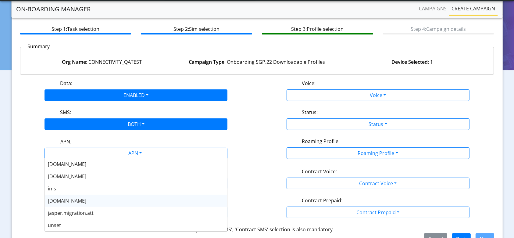
click at [63, 201] on span "nxt23.net" at bounding box center [67, 200] width 38 height 7
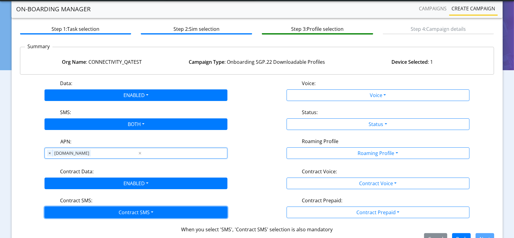
click at [113, 207] on button "Contract SMS" at bounding box center [136, 213] width 183 height 12
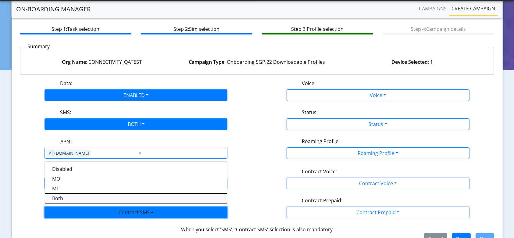
click at [66, 199] on SMSboth-dropdown "Both" at bounding box center [136, 198] width 182 height 10
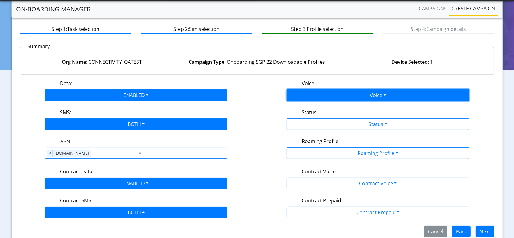
click at [357, 100] on button "Voice" at bounding box center [378, 95] width 183 height 12
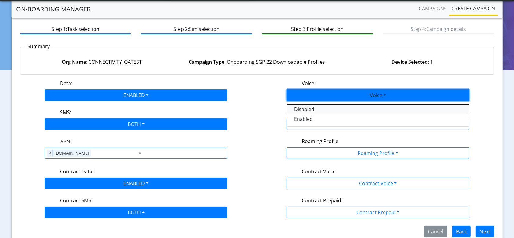
drag, startPoint x: 316, startPoint y: 110, endPoint x: 320, endPoint y: 113, distance: 5.0
click at [316, 110] on button "Disabled" at bounding box center [378, 109] width 182 height 10
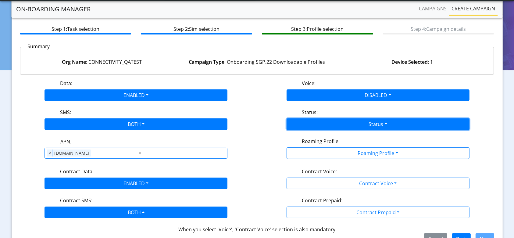
click at [322, 121] on button "Status" at bounding box center [378, 124] width 183 height 12
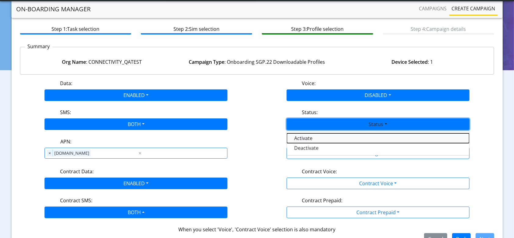
click at [304, 136] on button "Activate" at bounding box center [378, 138] width 182 height 10
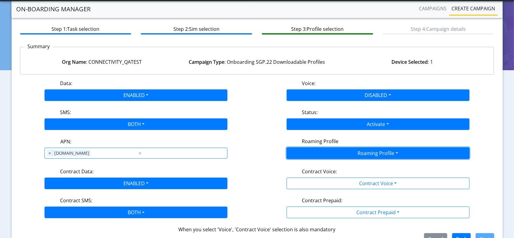
click at [339, 148] on button "Roaming Profile" at bounding box center [378, 153] width 183 height 12
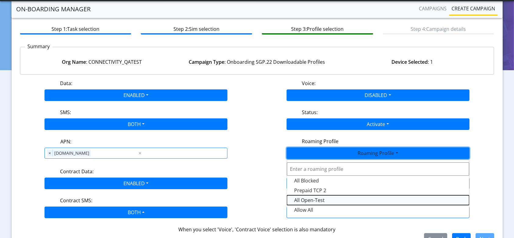
click at [310, 200] on Profile-dropdown "All Open-Test" at bounding box center [378, 200] width 182 height 10
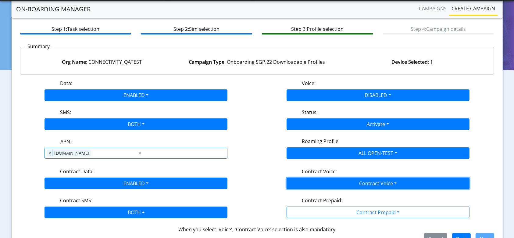
click at [335, 181] on button "Contract Voice" at bounding box center [378, 184] width 183 height 12
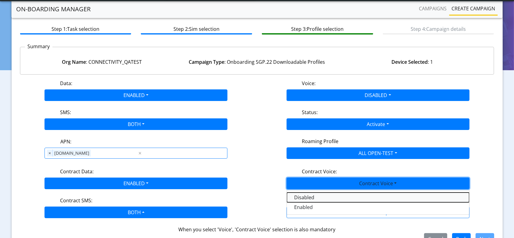
click at [301, 195] on Voicedisabled-dropdown "Disabled" at bounding box center [378, 198] width 182 height 10
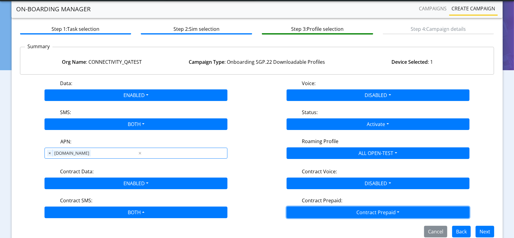
click at [353, 209] on button "Contract Prepaid" at bounding box center [378, 213] width 183 height 12
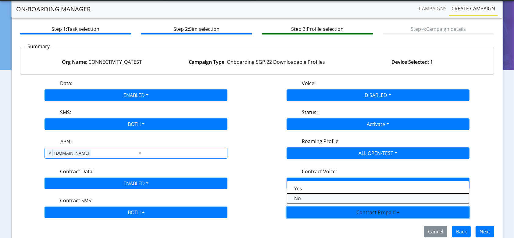
click at [301, 196] on Prepaidnotprepaid-dropdown "No" at bounding box center [378, 198] width 182 height 10
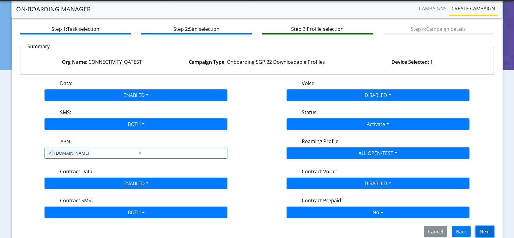
click at [489, 226] on button "Next" at bounding box center [485, 232] width 19 height 12
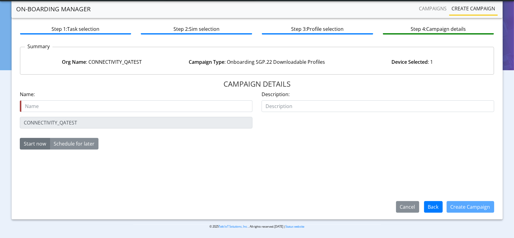
click at [128, 103] on input "text" at bounding box center [136, 106] width 233 height 12
type input "onboard-89358152000000066722-22Sept"
click at [468, 204] on button "Create Campaign" at bounding box center [471, 207] width 48 height 12
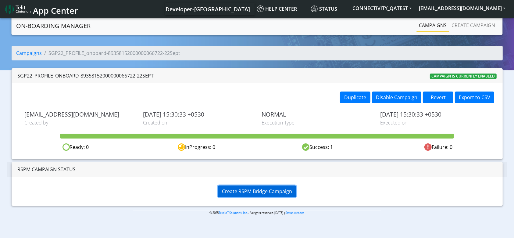
click at [246, 187] on button "Create RSPM Bridge Campaign" at bounding box center [257, 192] width 78 height 12
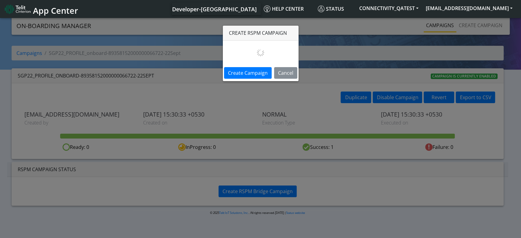
select select
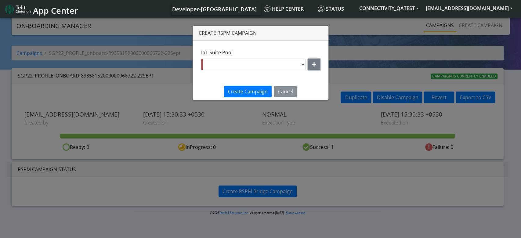
click at [315, 62] on icon "button" at bounding box center [314, 64] width 4 height 5
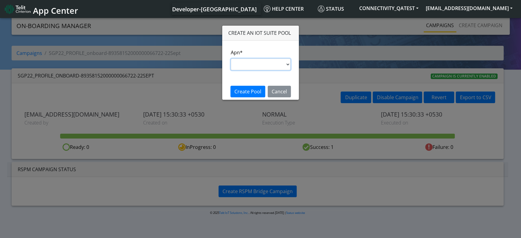
click at [283, 64] on select "s.test nxt20p.net nxtesim1.net nxt17.ue nxt20c.net nxt20.net ims nxt23.net jasp…" at bounding box center [261, 65] width 60 height 12
click at [252, 63] on select "s.test nxt20p.net nxtesim1.net nxt17.ue nxt20c.net nxt20.net ims nxt23.net jasp…" at bounding box center [260, 65] width 61 height 12
select select "35756450-83e5-11ef-ac98-001f6f2892bc"
click at [230, 59] on select "s.test nxt20p.net nxtesim1.net nxt17.ue nxt20c.net nxt20.net ims nxt23.net jasp…" at bounding box center [260, 65] width 61 height 12
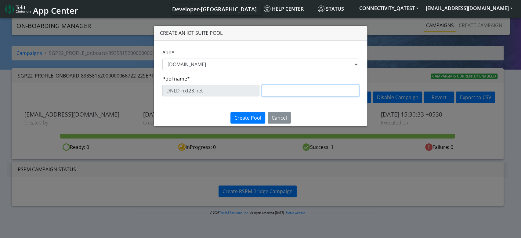
click at [278, 91] on input "text" at bounding box center [310, 91] width 97 height 12
paste input "QADemoNext"
type input "QADemoNext"
click at [247, 115] on span "Create Pool" at bounding box center [247, 117] width 27 height 7
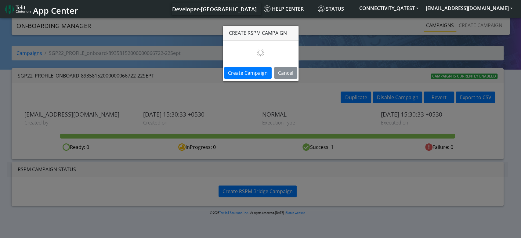
select select "7eab5334-eaa0-4b38-b93b-2f7c70d4aa37"
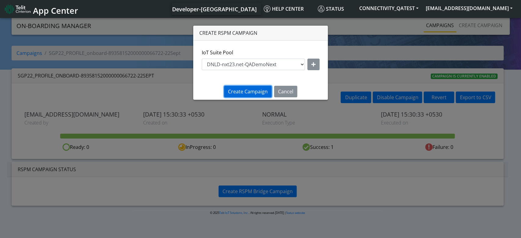
click at [247, 93] on span "Create Campaign" at bounding box center [248, 91] width 40 height 7
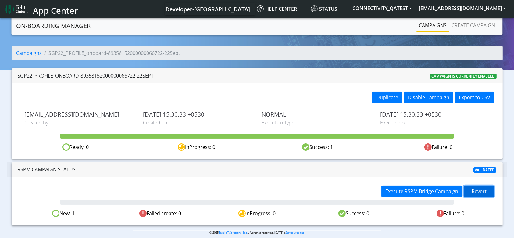
click at [478, 190] on span "Revert" at bounding box center [479, 191] width 15 height 7
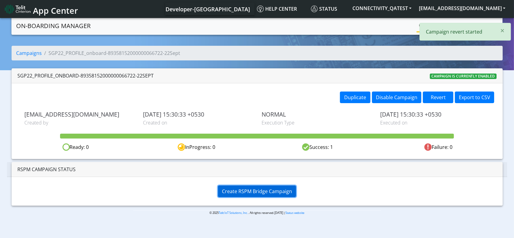
click at [272, 186] on button "Create RSPM Bridge Campaign" at bounding box center [257, 192] width 78 height 12
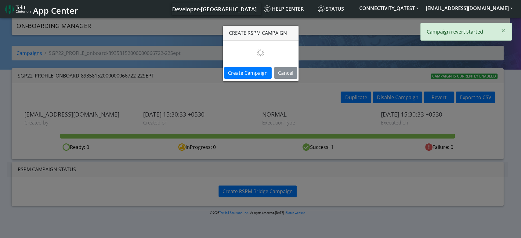
select select
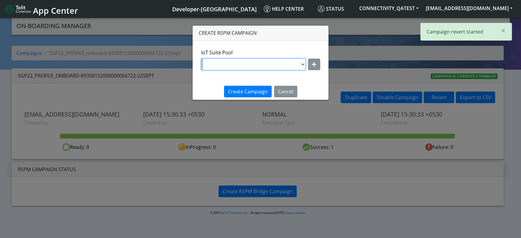
click at [301, 61] on select "DNLD-nxt23.net-22AugRollbackTest DNLD-nxt23.net-Aug06_DNLD_RASHMI DNLD-nxt23.ne…" at bounding box center [253, 65] width 104 height 12
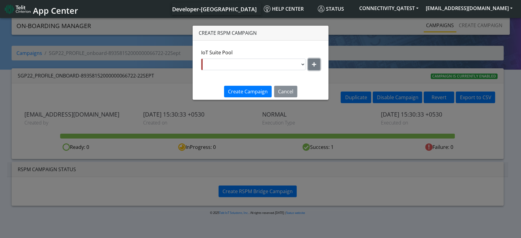
click at [314, 63] on icon "button" at bounding box center [314, 64] width 4 height 5
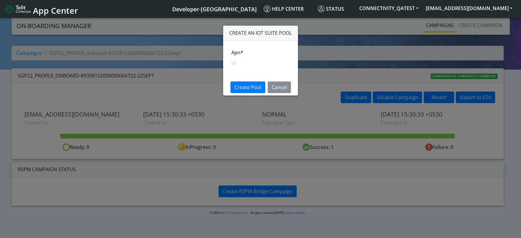
select select
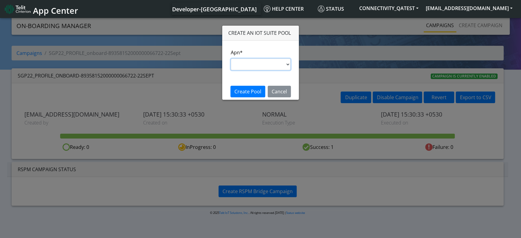
click at [278, 61] on select "s.test nxt20p.net nxtesim1.net nxt17.ue nxt20c.net nxt20.net ims nxt23.net jasp…" at bounding box center [261, 65] width 60 height 12
click at [290, 49] on div "Apn* s.test nxt20p.net nxtesim1.net nxt17.ue nxt20c.net nxt20.net ims nxt23.net…" at bounding box center [261, 59] width 60 height 21
click at [276, 92] on button "Cancel" at bounding box center [279, 92] width 23 height 12
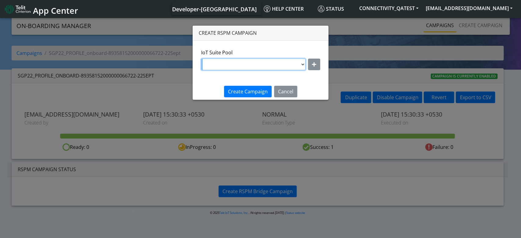
click at [280, 62] on select "DNLD-nxt23.net-22AugRollbackTest DNLD-nxt23.net-Aug06_DNLD_RASHMI DNLD-nxt23.ne…" at bounding box center [253, 65] width 104 height 12
select select "7eab5334-eaa0-4b38-b93b-2f7c70d4aa37"
click at [201, 59] on select "DNLD-nxt23.net-22AugRollbackTest DNLD-nxt23.net-Aug06_DNLD_RASHMI DNLD-nxt23.ne…" at bounding box center [253, 65] width 104 height 12
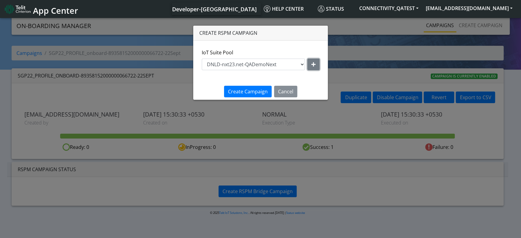
click at [311, 62] on icon "button" at bounding box center [313, 64] width 4 height 5
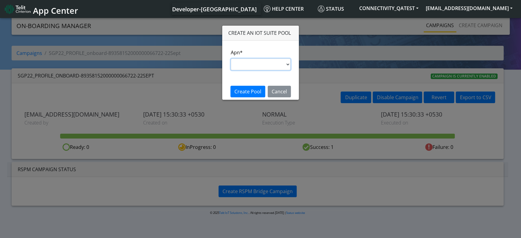
click at [277, 65] on select "s.test nxt20p.net nxtesim1.net nxt17.ue nxt20c.net nxt20.net ims nxt23.net jasp…" at bounding box center [261, 65] width 60 height 12
select select "35756450-83e5-11ef-ac98-001f6f2892bc"
click at [231, 59] on select "s.test nxt20p.net nxtesim1.net nxt17.ue nxt20c.net nxt20.net ims nxt23.net jasp…" at bounding box center [261, 65] width 60 height 12
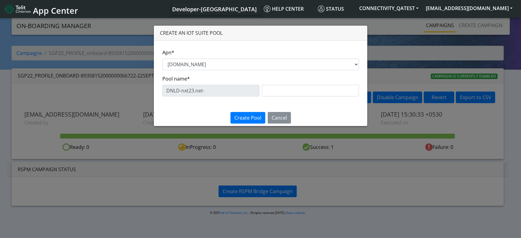
drag, startPoint x: 287, startPoint y: 85, endPoint x: 286, endPoint y: 88, distance: 4.0
click at [286, 88] on div "Pool name* DNLD-nxt23.net-" at bounding box center [260, 85] width 197 height 21
click at [286, 88] on input "text" at bounding box center [310, 91] width 97 height 12
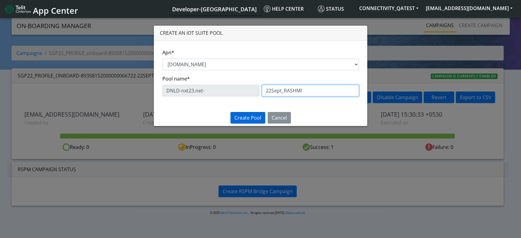
type input "22Sept_RASHMI"
click at [239, 118] on span "Create Pool" at bounding box center [247, 117] width 27 height 7
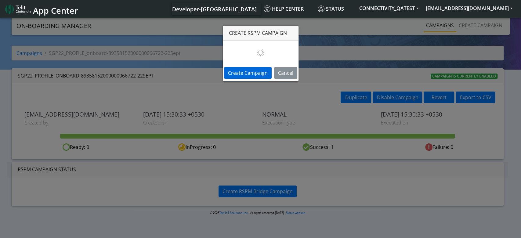
select select "d71c9e9d-389d-4a86-ad97-e7694dd38edf"
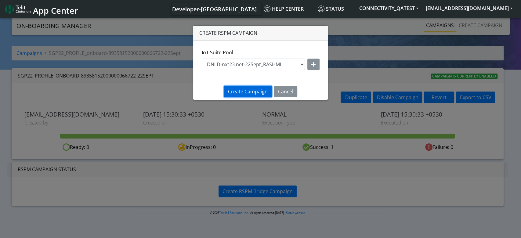
click at [251, 87] on button "Create Campaign" at bounding box center [248, 92] width 48 height 12
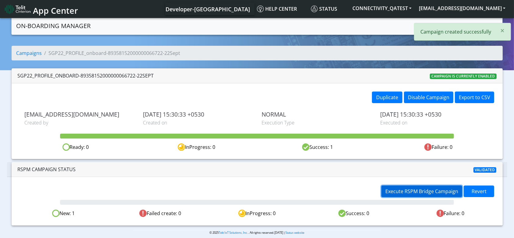
click at [404, 191] on span "Execute RSPM Bridge Campaign" at bounding box center [422, 191] width 73 height 7
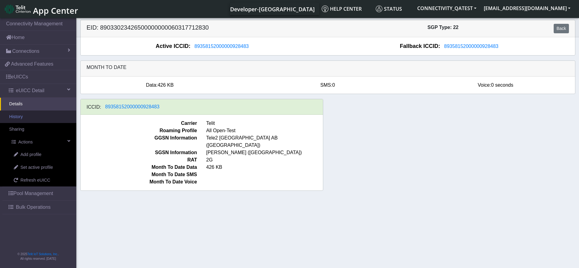
click at [29, 117] on link "History" at bounding box center [38, 116] width 76 height 13
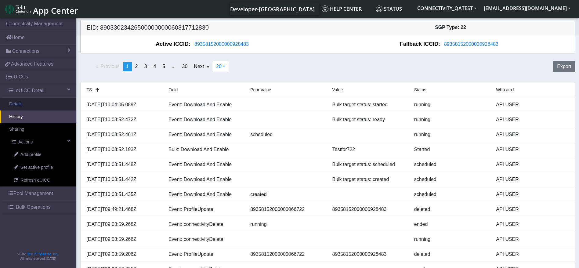
click at [30, 107] on link "Details" at bounding box center [38, 104] width 76 height 13
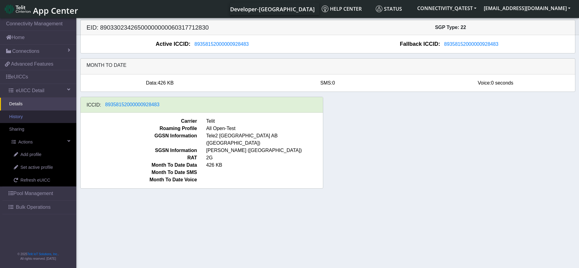
click at [28, 120] on link "History" at bounding box center [38, 116] width 76 height 13
click at [21, 117] on link "History" at bounding box center [38, 116] width 76 height 13
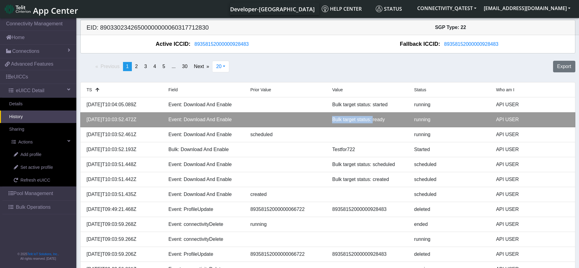
drag, startPoint x: 333, startPoint y: 119, endPoint x: 372, endPoint y: 120, distance: 39.1
click at [372, 120] on div "Bulk target status: ready" at bounding box center [368, 119] width 82 height 7
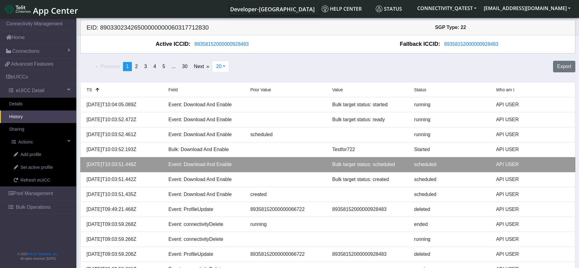
click at [345, 165] on div "Bulk target status: scheduled" at bounding box center [368, 164] width 82 height 7
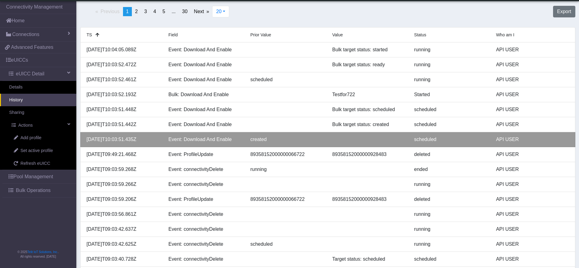
scroll to position [135, 0]
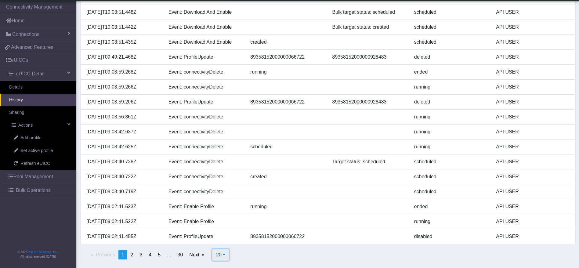
click at [218, 257] on span "20" at bounding box center [218, 254] width 5 height 5
click at [229, 233] on button "100" at bounding box center [236, 231] width 48 height 10
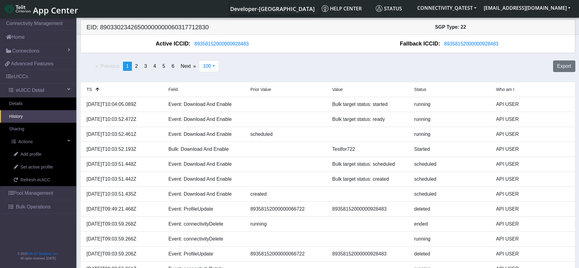
scroll to position [0, 0]
